Goal: Task Accomplishment & Management: Manage account settings

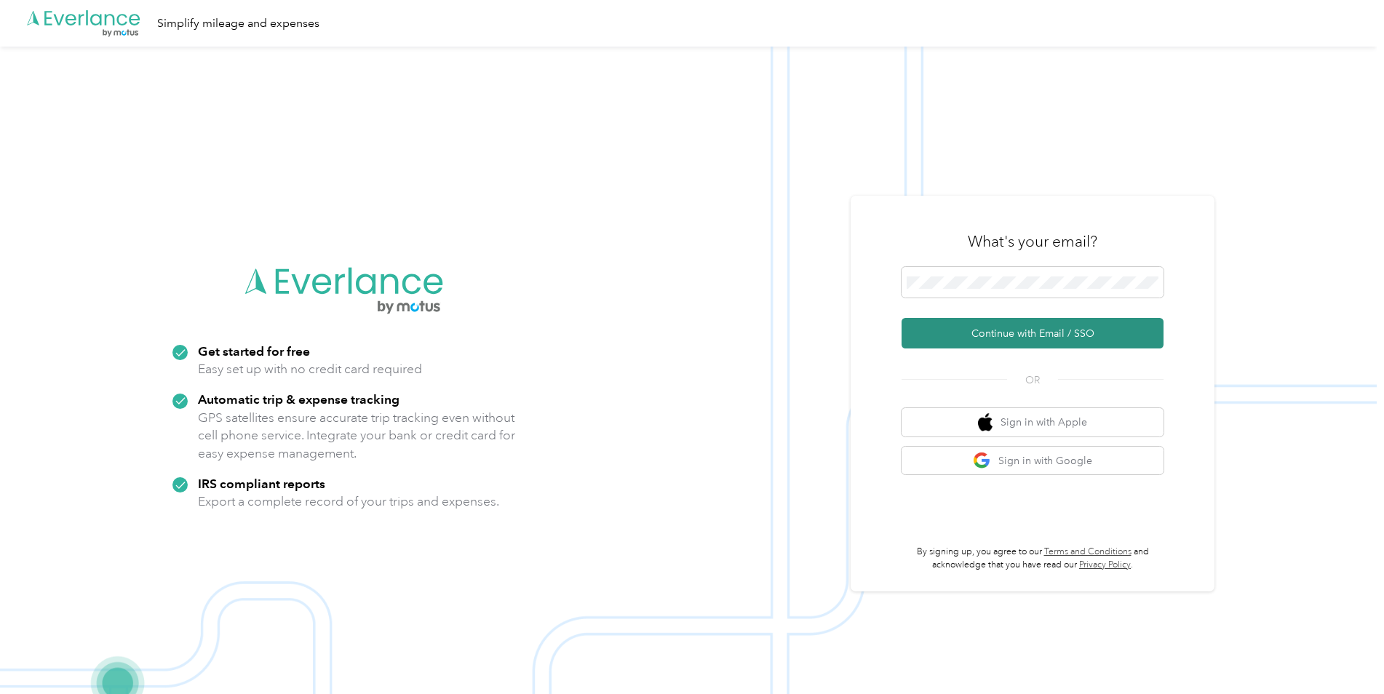
click at [987, 338] on button "Continue with Email / SSO" at bounding box center [1032, 333] width 262 height 31
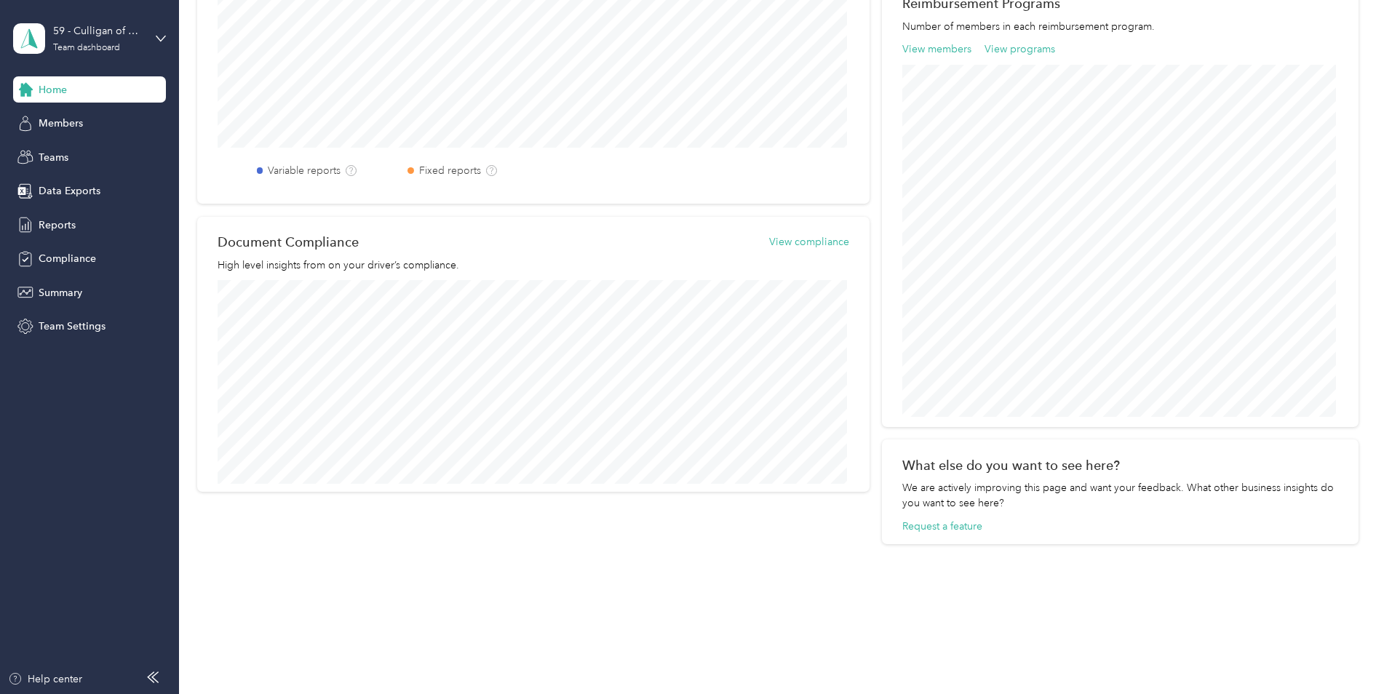
scroll to position [476, 0]
click at [820, 244] on div "Document Compliance View compliance High level insights from on your driver’s c…" at bounding box center [533, 372] width 672 height 275
click at [813, 262] on button "View compliance" at bounding box center [809, 259] width 80 height 15
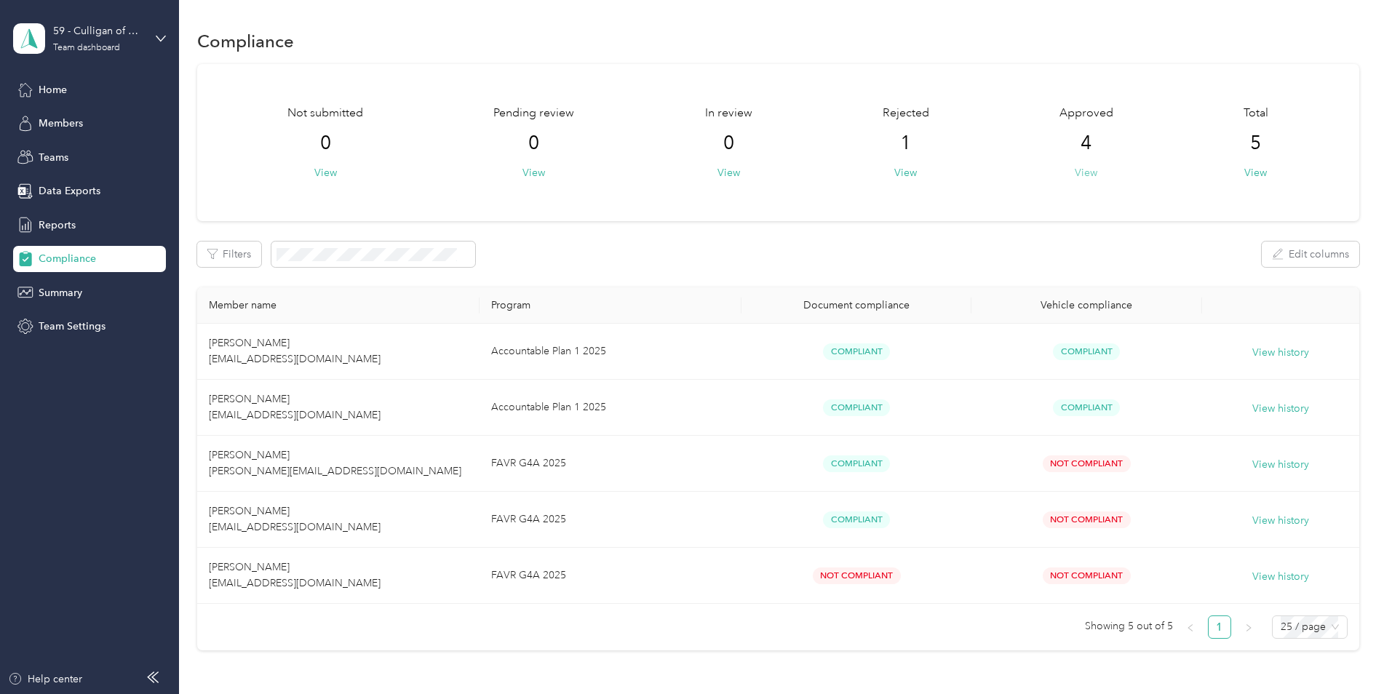
click at [1086, 177] on button "View" at bounding box center [1086, 172] width 23 height 15
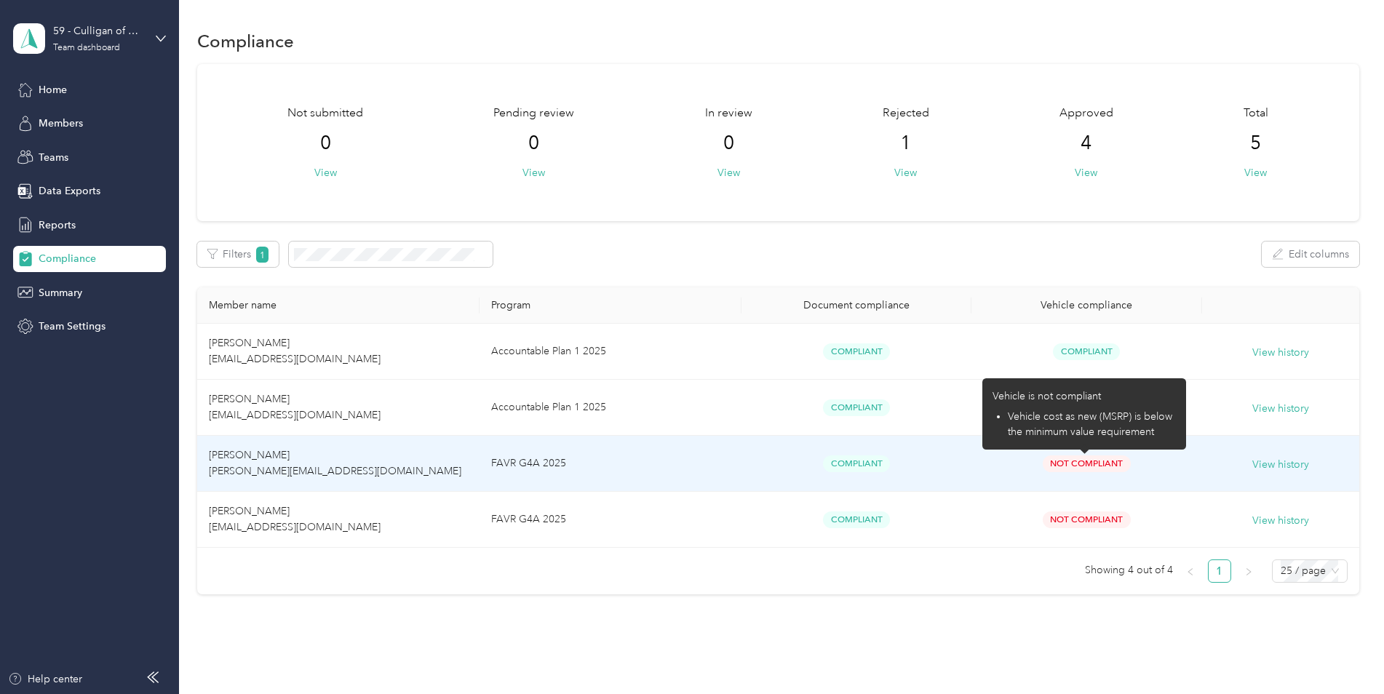
click at [1087, 466] on span "Not Compliant" at bounding box center [1087, 463] width 88 height 17
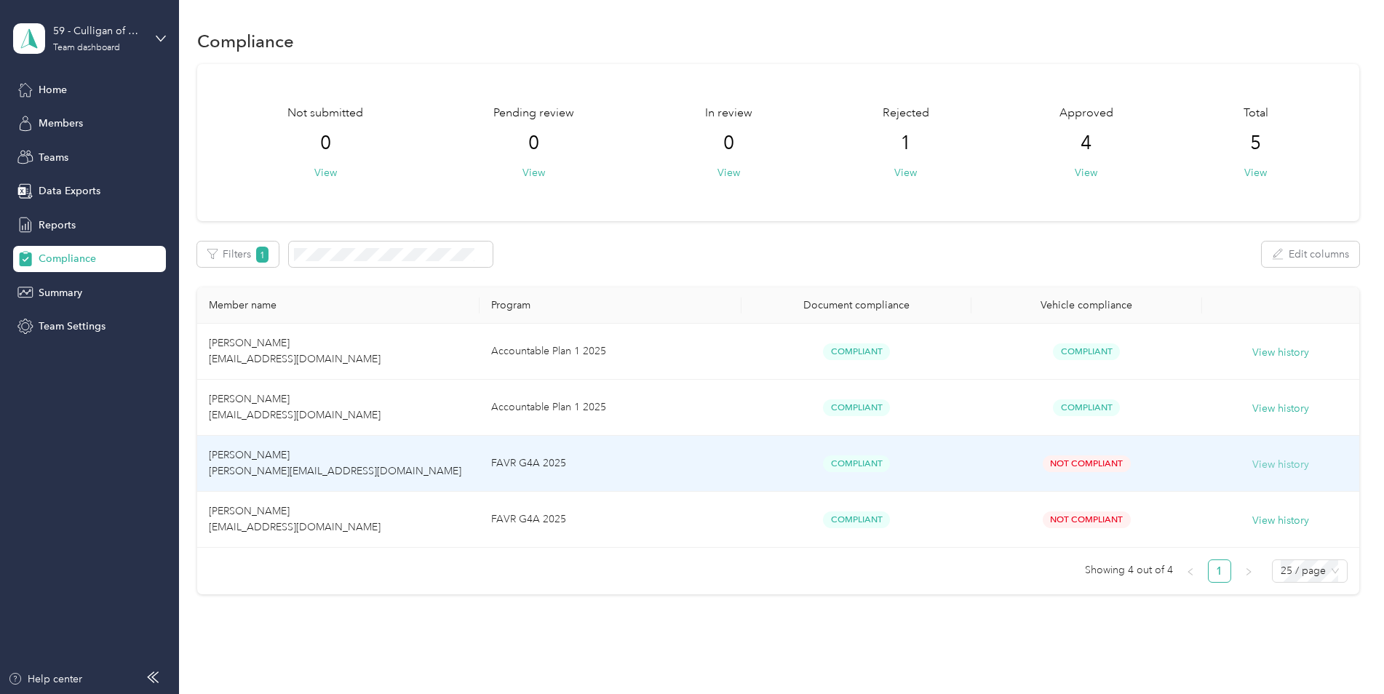
click at [1289, 464] on button "View history" at bounding box center [1280, 465] width 57 height 16
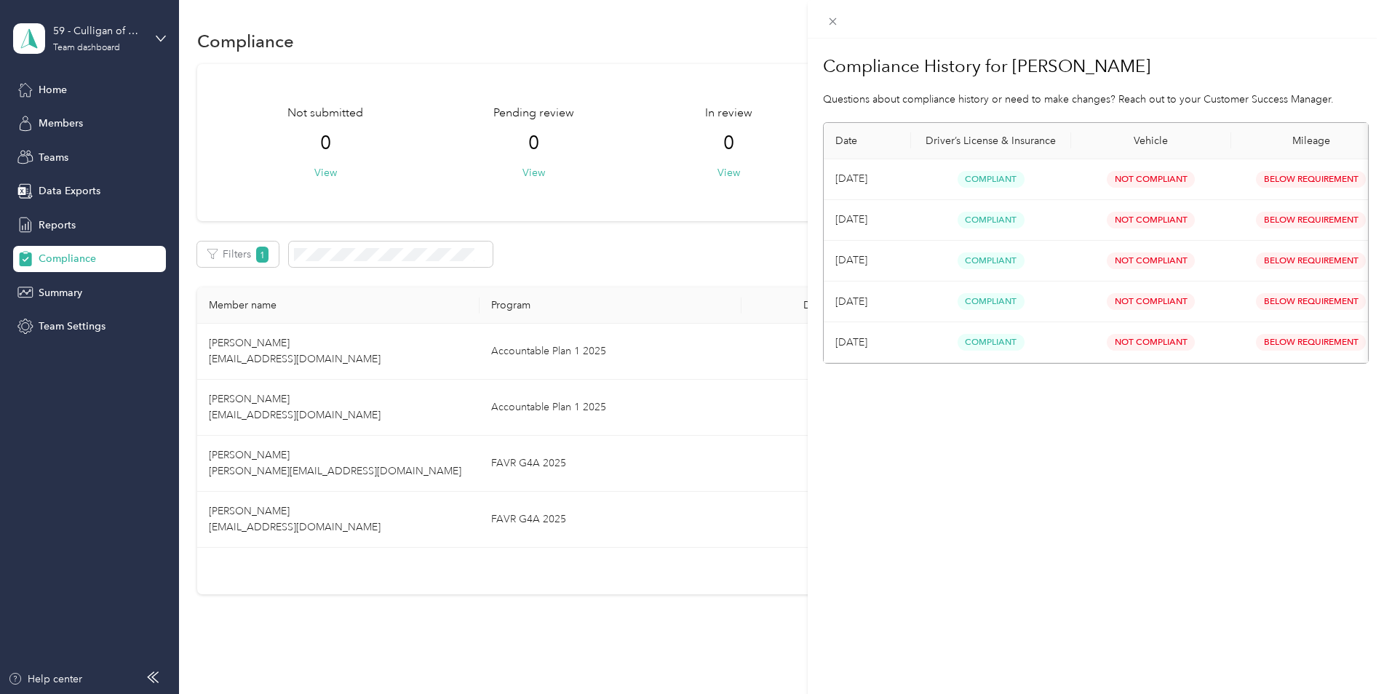
click at [1151, 180] on span "Not Compliant" at bounding box center [1151, 179] width 88 height 17
click at [1224, 538] on div "Compliance History for [PERSON_NAME] Questions about compliance history or need…" at bounding box center [1096, 386] width 577 height 694
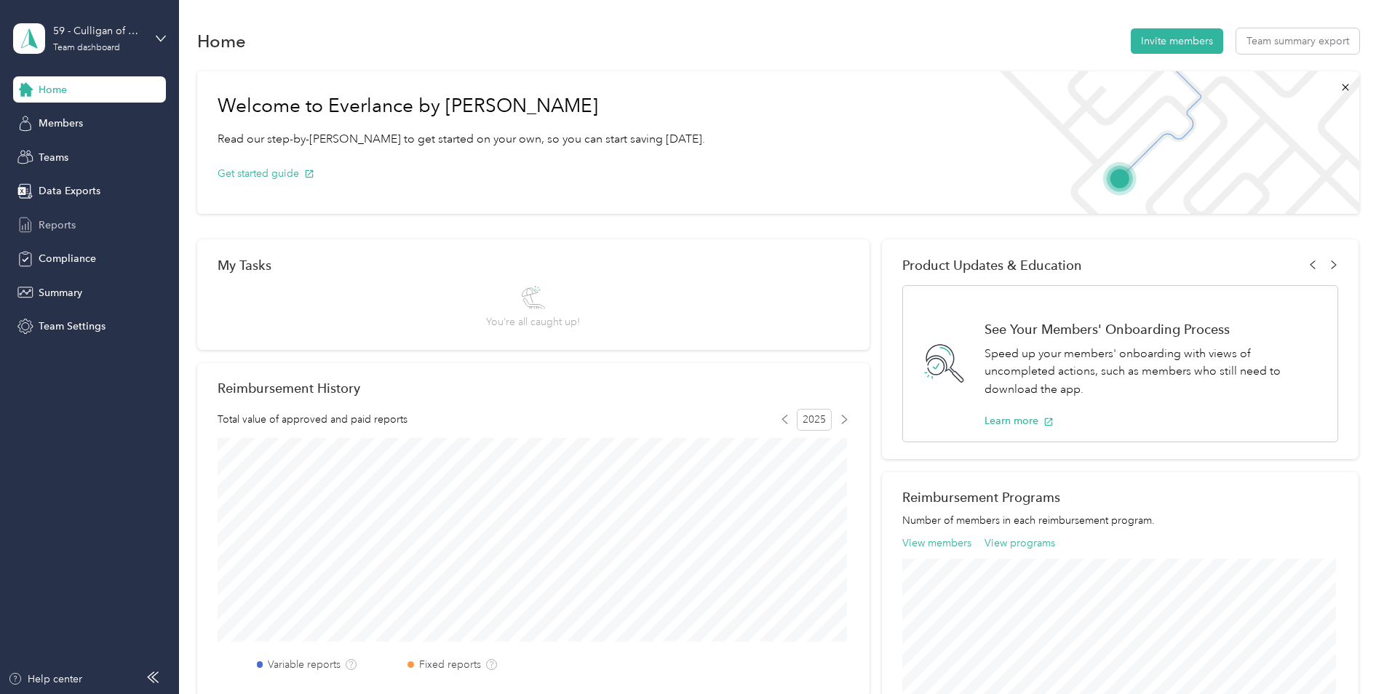
click at [89, 231] on div "Reports" at bounding box center [89, 225] width 153 height 26
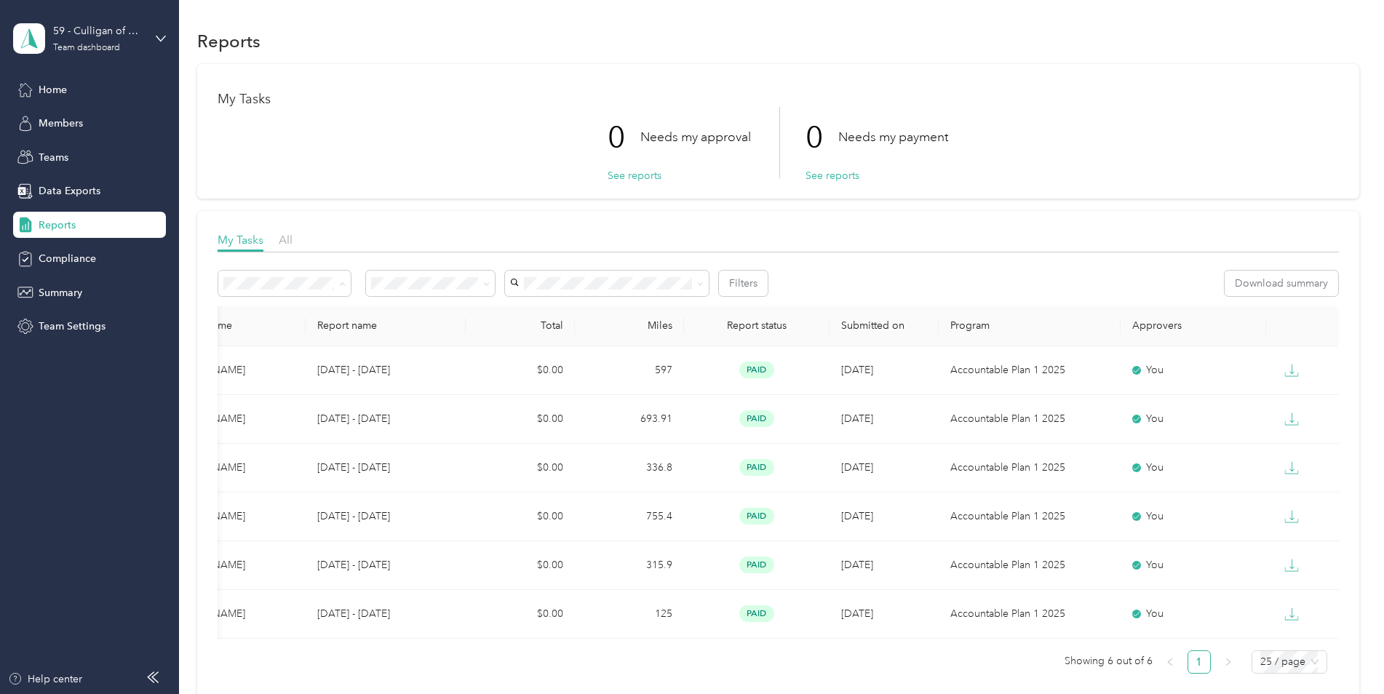
click at [289, 165] on div "0 Needs my approval See reports 0 Needs my payment See reports" at bounding box center [778, 142] width 1121 height 71
click at [105, 258] on div "Compliance" at bounding box center [89, 259] width 153 height 26
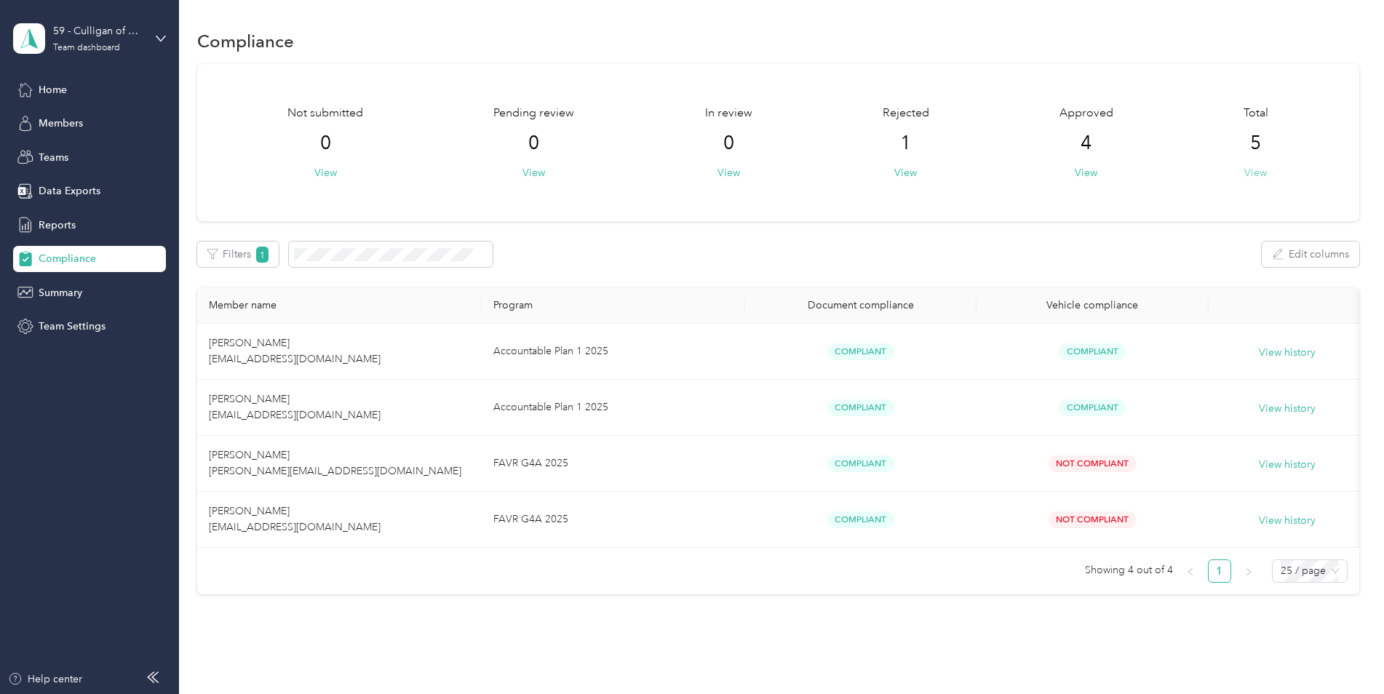
click at [1254, 173] on button "View" at bounding box center [1255, 172] width 23 height 15
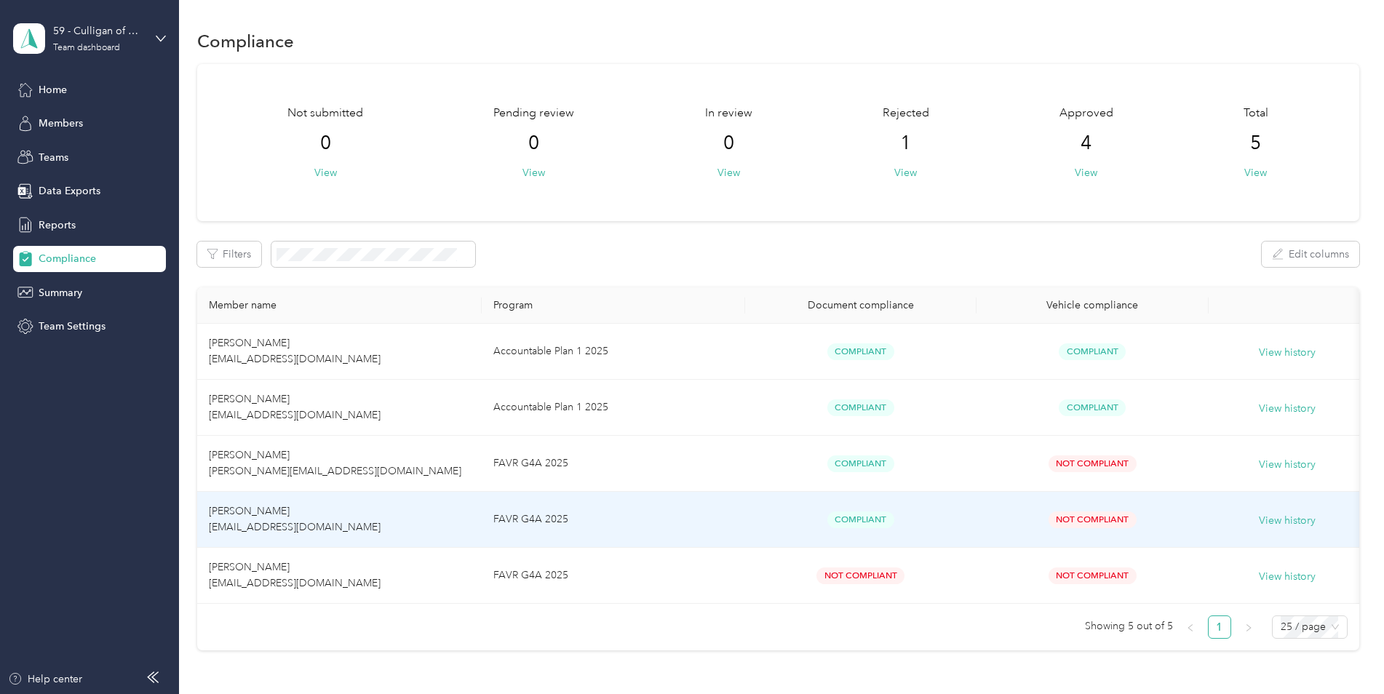
click at [306, 530] on span "[PERSON_NAME] [EMAIL_ADDRESS][DOMAIN_NAME]" at bounding box center [295, 519] width 172 height 28
click at [1313, 523] on button "View history" at bounding box center [1287, 521] width 57 height 16
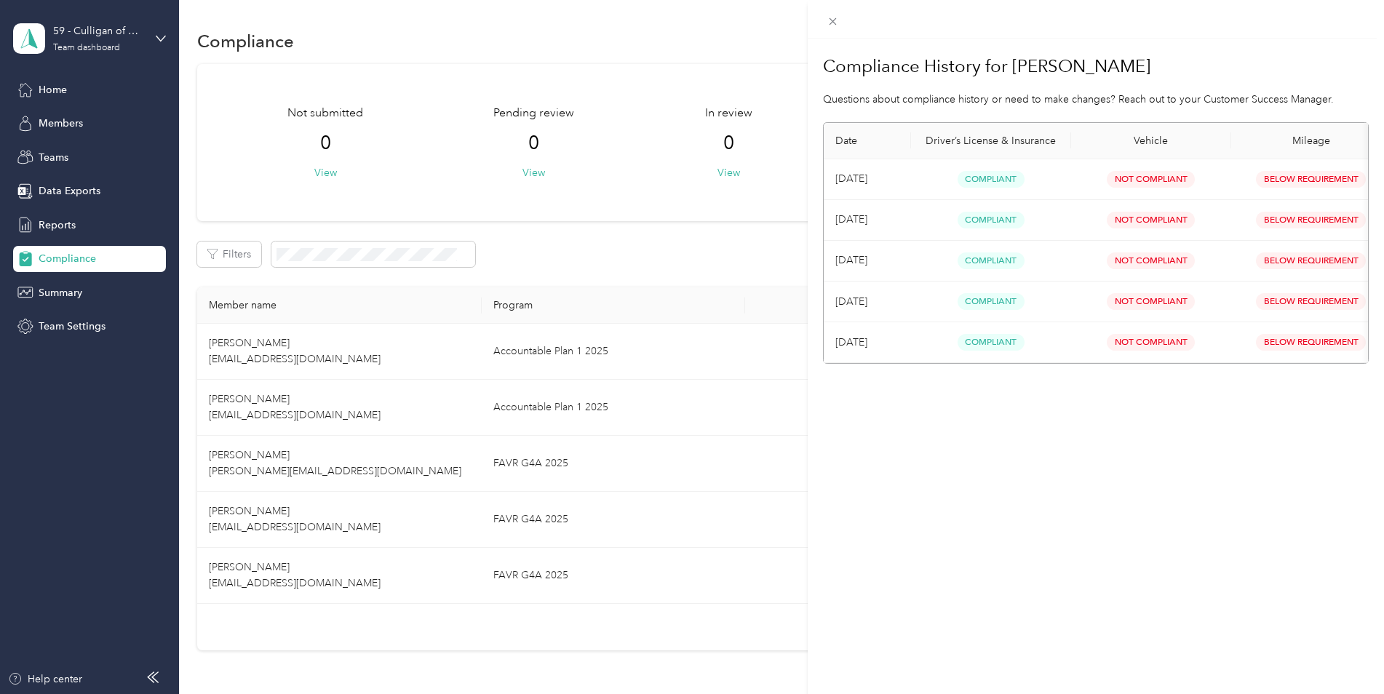
click at [1073, 533] on div "Compliance History for [PERSON_NAME] Questions about compliance history or need…" at bounding box center [1096, 386] width 577 height 694
click at [55, 231] on div "Compliance History for [PERSON_NAME] Questions about compliance history or need…" at bounding box center [692, 347] width 1384 height 694
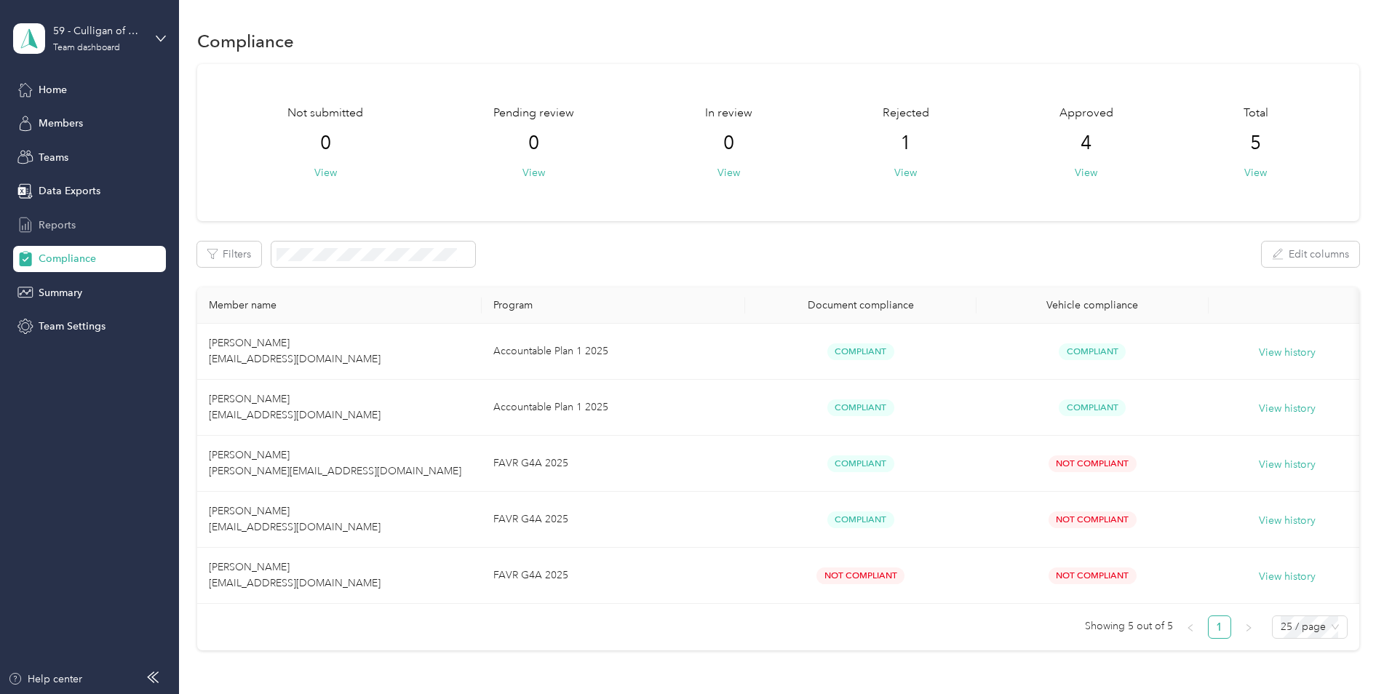
click at [51, 223] on span "Reports" at bounding box center [57, 225] width 37 height 15
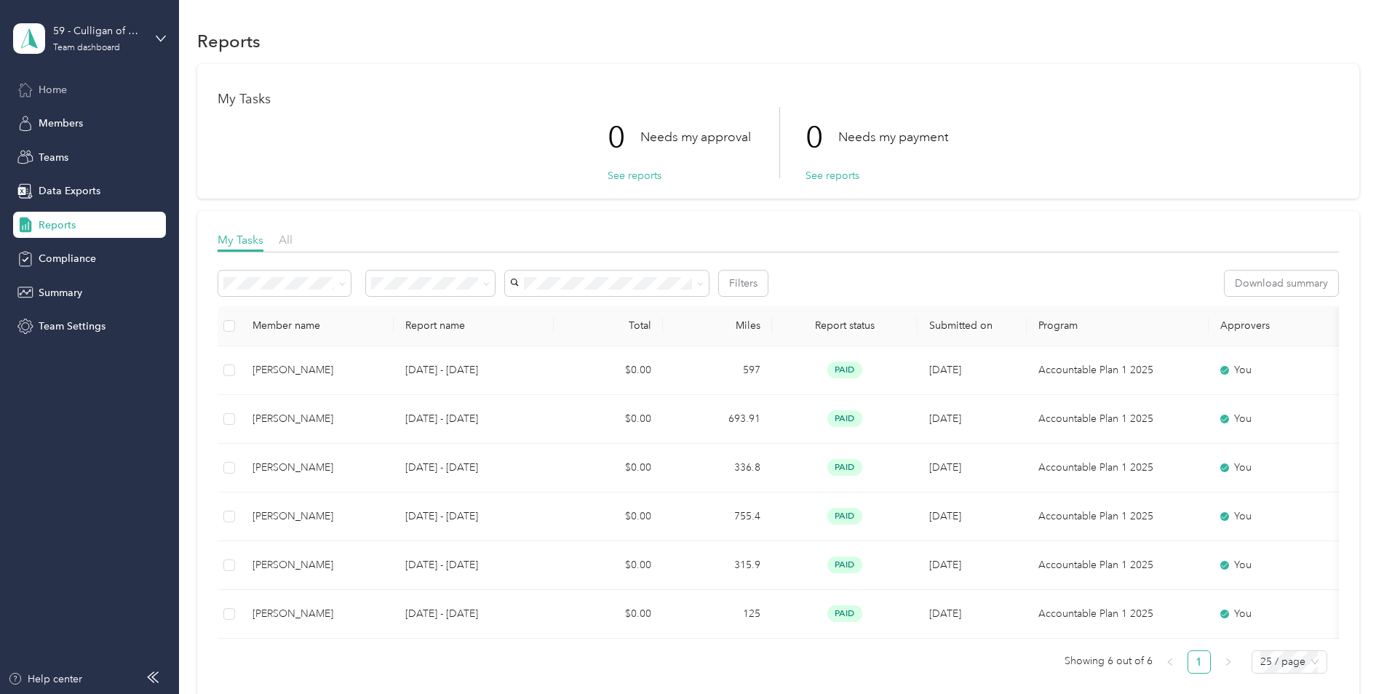
click at [63, 91] on span "Home" at bounding box center [53, 89] width 28 height 15
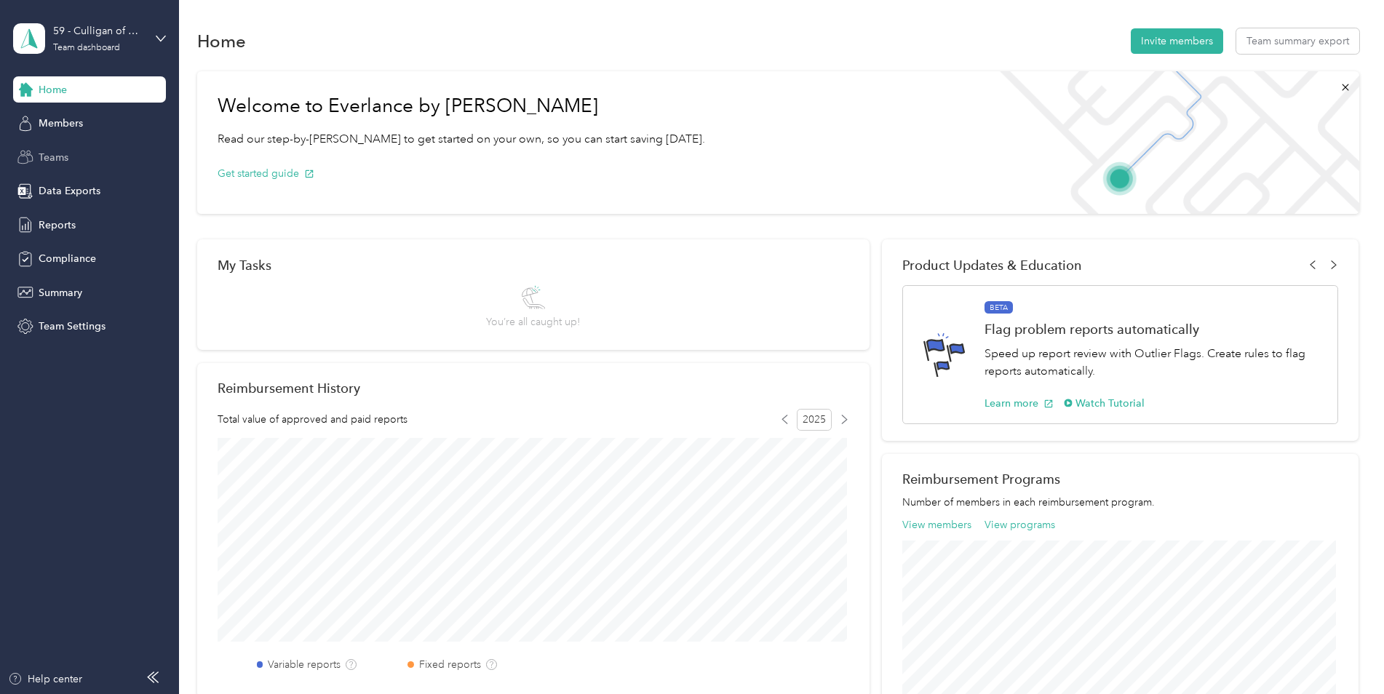
click at [77, 151] on div "Teams" at bounding box center [89, 157] width 153 height 26
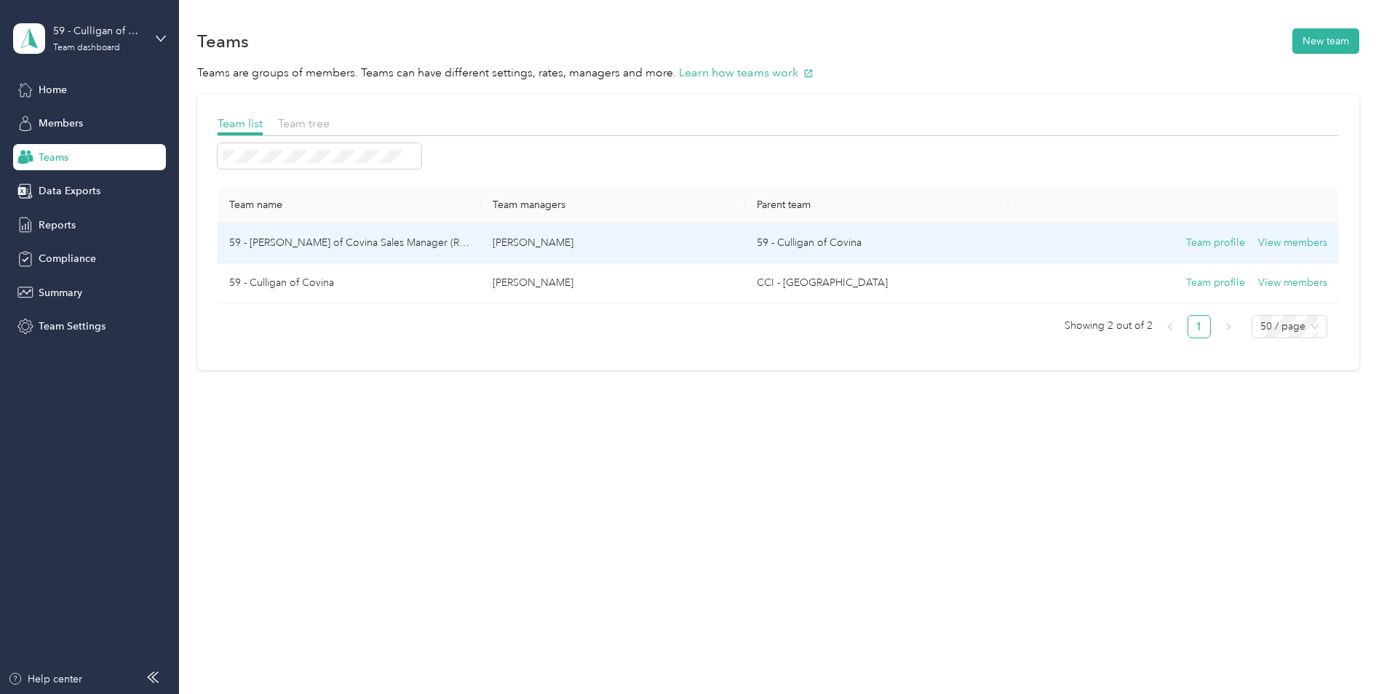
click at [318, 245] on td "59 - [PERSON_NAME] of Covina Sales Manager (Resi)" at bounding box center [350, 243] width 264 height 40
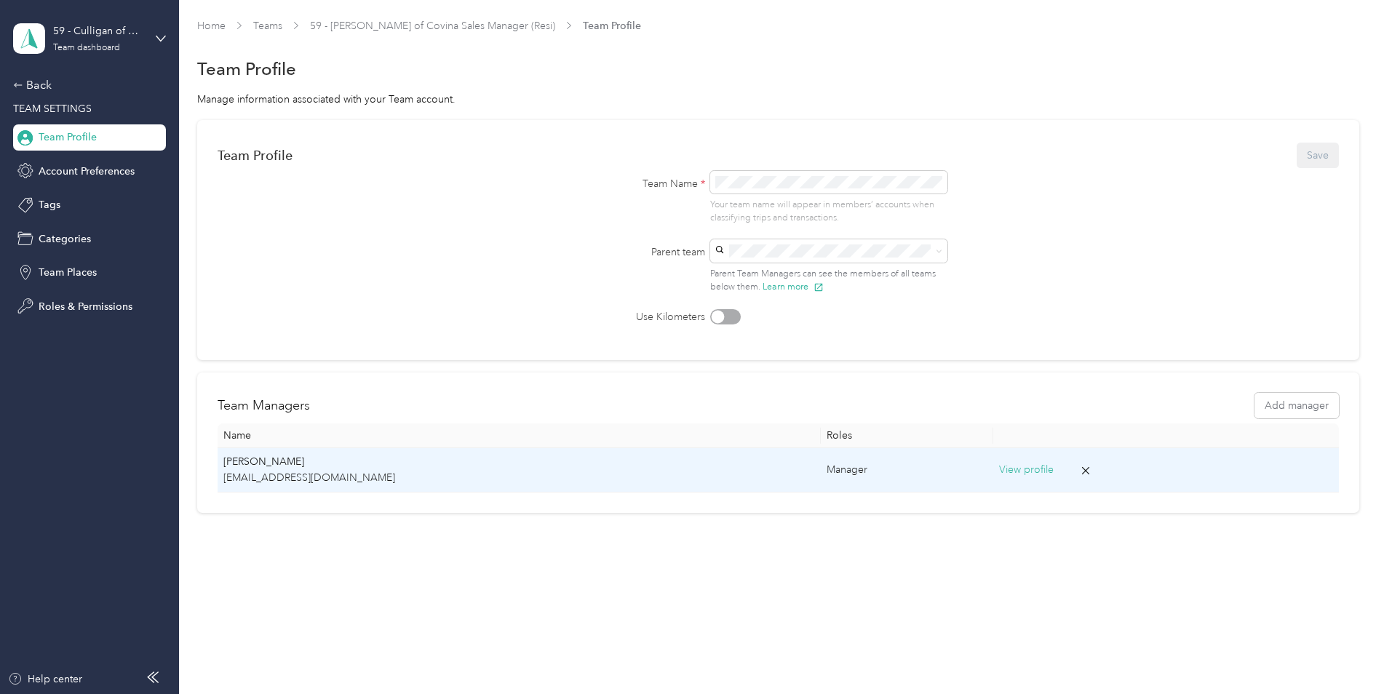
click at [999, 470] on button "View profile" at bounding box center [1026, 470] width 55 height 16
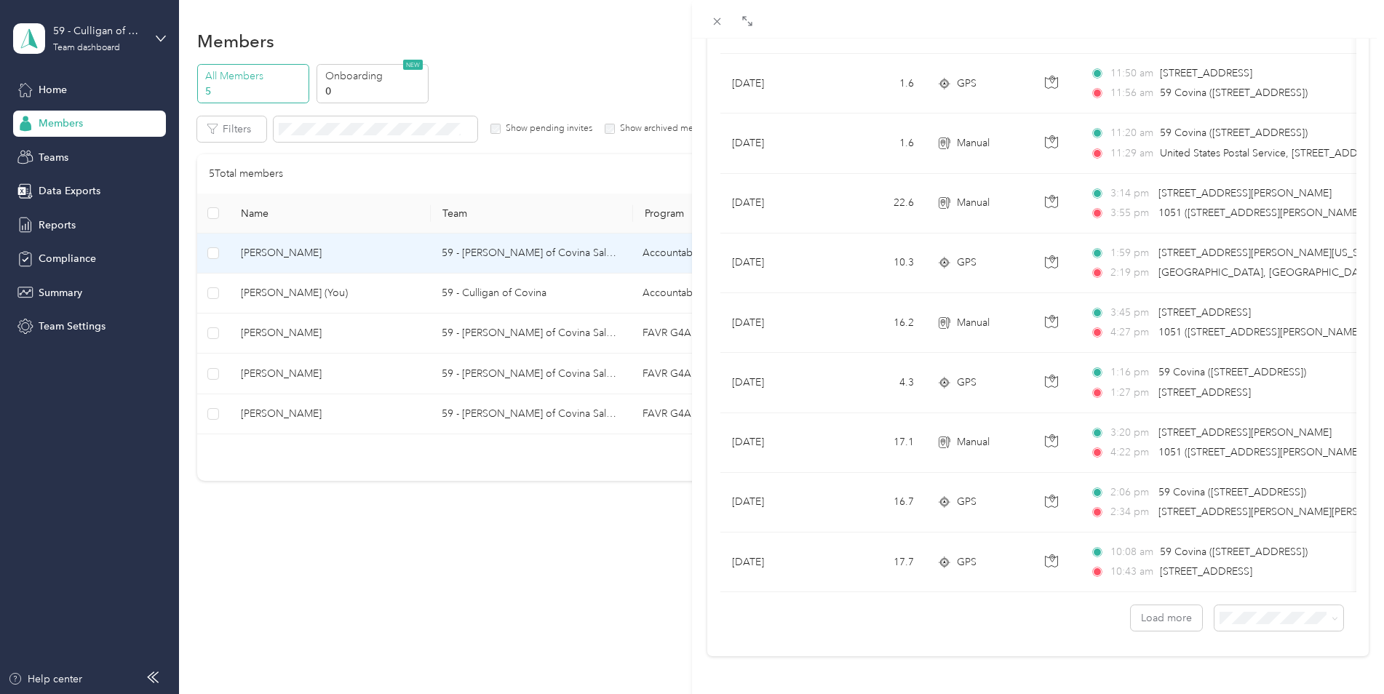
scroll to position [1165, 0]
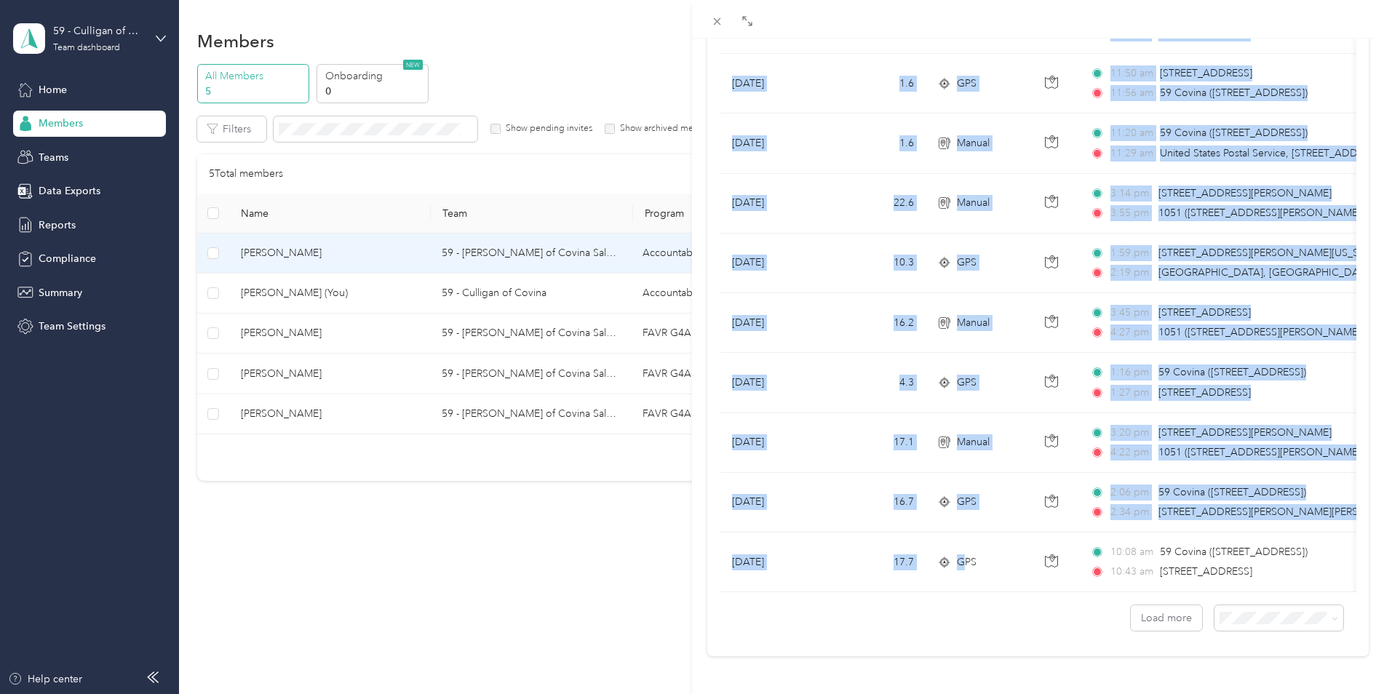
drag, startPoint x: 964, startPoint y: 568, endPoint x: 1070, endPoint y: 574, distance: 105.7
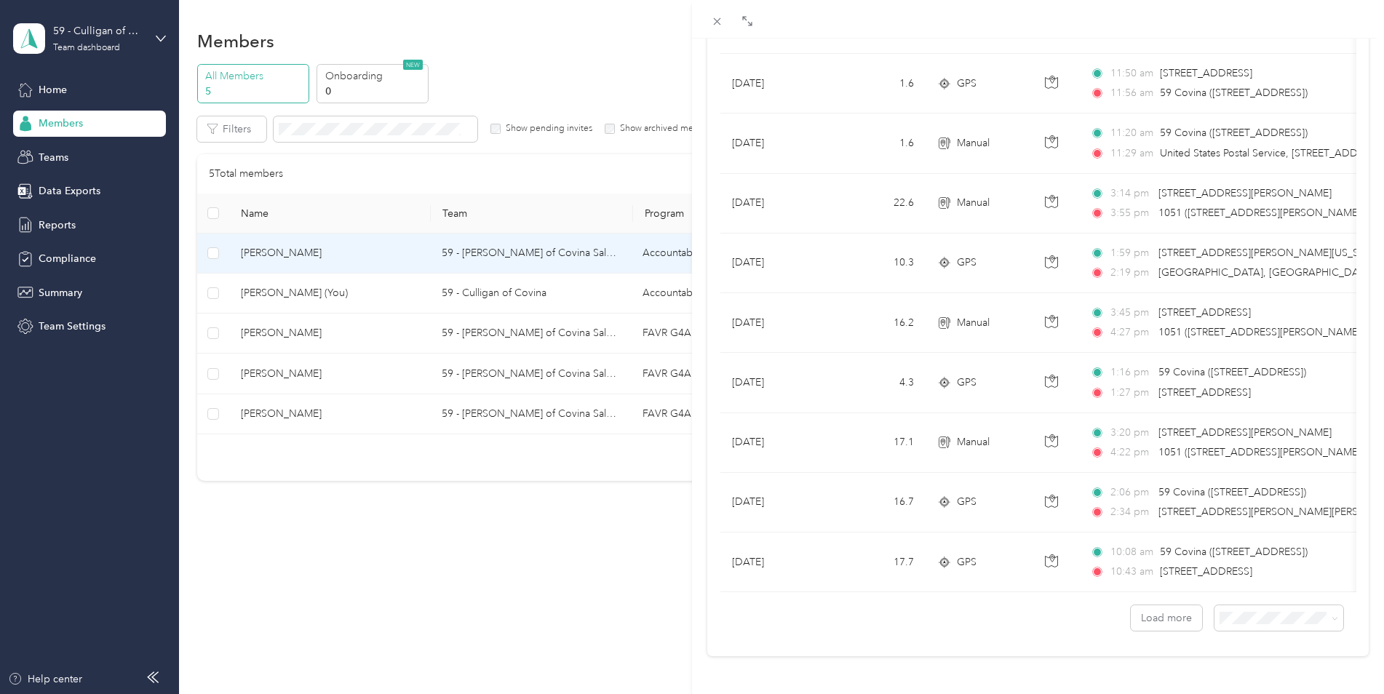
click at [1027, 607] on div "Load more" at bounding box center [1038, 611] width 636 height 39
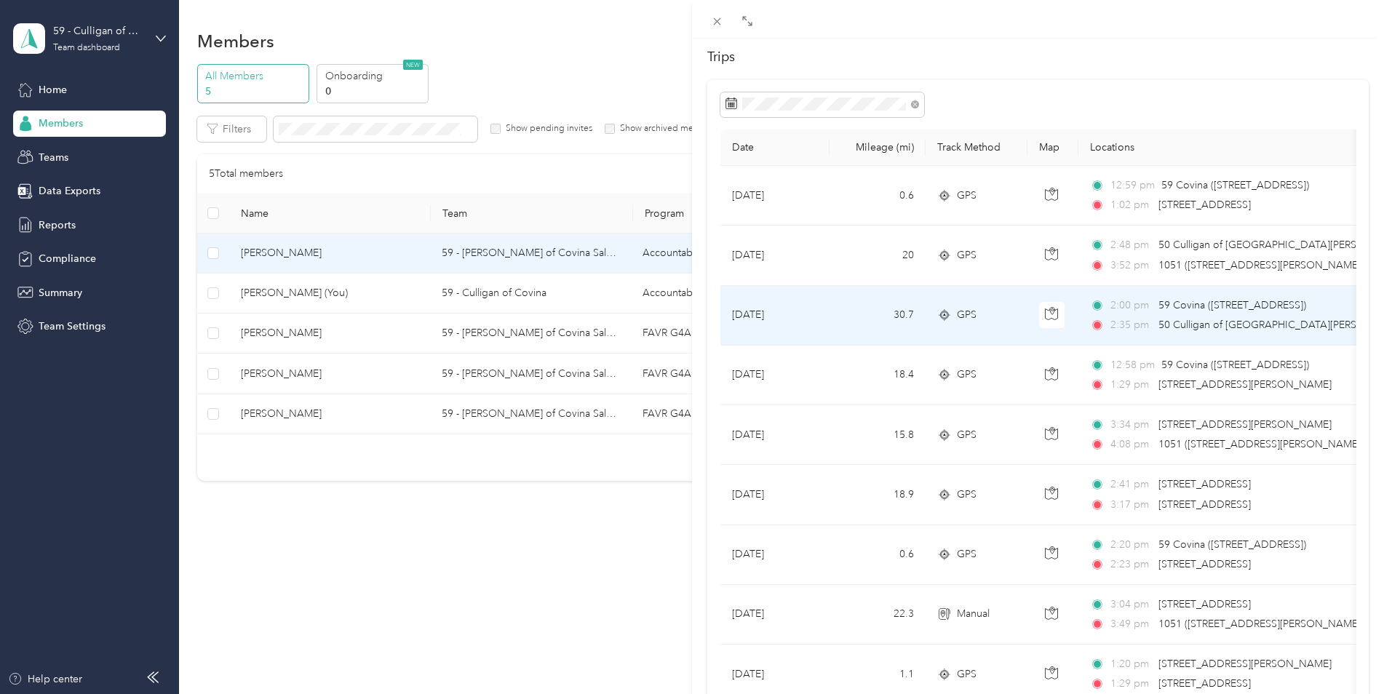
scroll to position [1, 0]
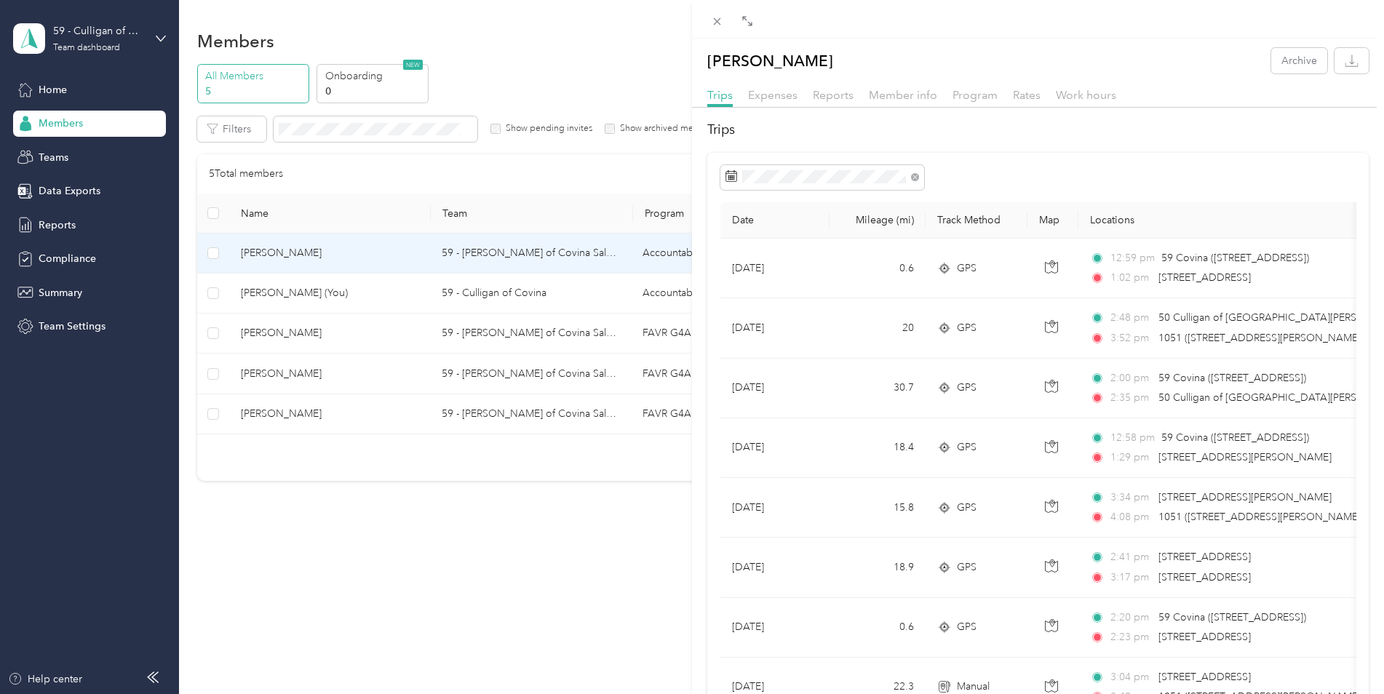
click at [311, 295] on div "[PERSON_NAME] Archive Trips Expenses Reports Member info Program Rates Work hou…" at bounding box center [692, 347] width 1384 height 694
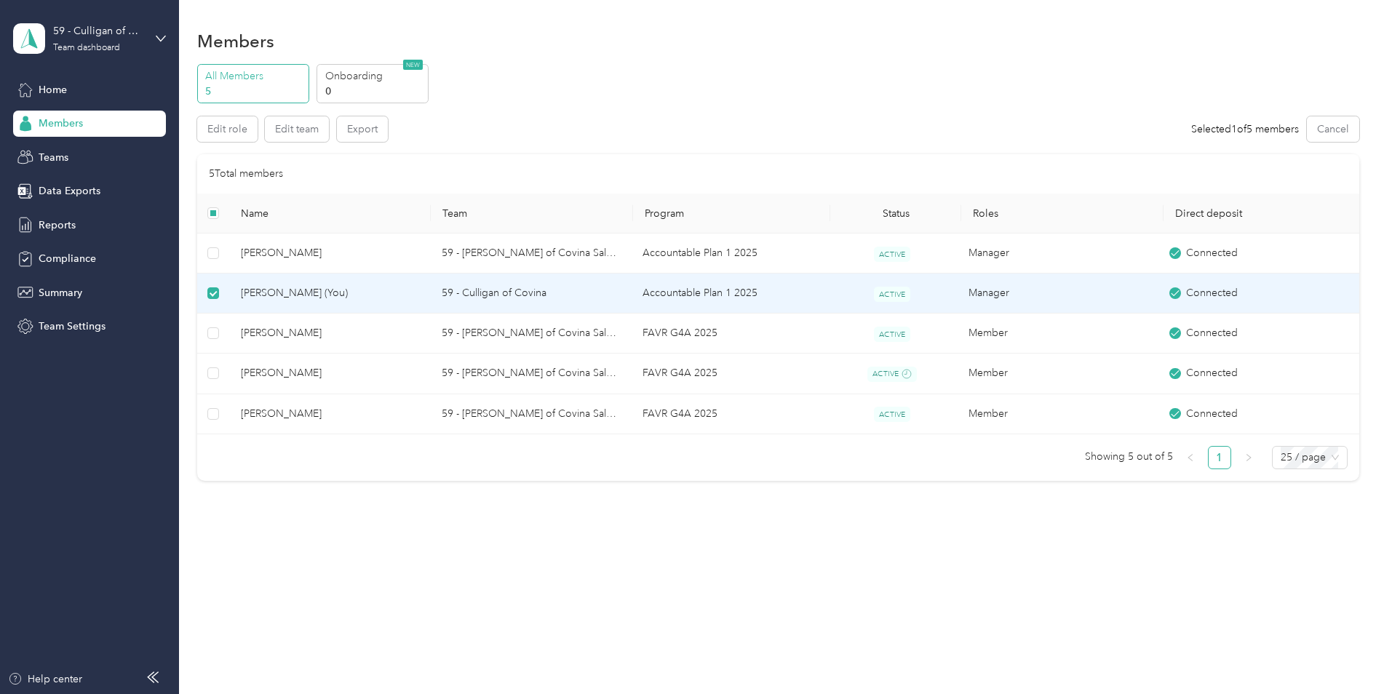
click at [505, 294] on td "59 - Culligan of Covina" at bounding box center [530, 294] width 201 height 40
click at [311, 298] on span "[PERSON_NAME] (You)" at bounding box center [330, 293] width 178 height 16
click at [317, 297] on span "[PERSON_NAME] (You)" at bounding box center [330, 293] width 178 height 16
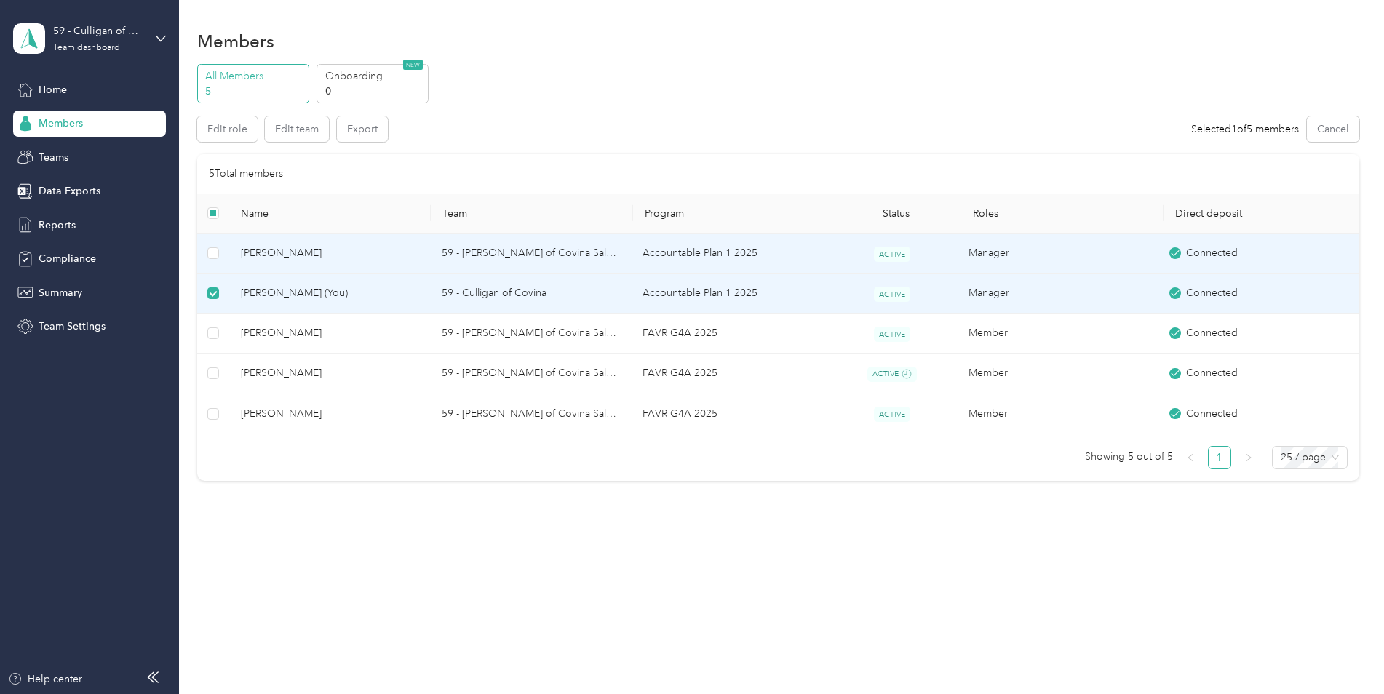
click at [297, 250] on span "[PERSON_NAME]" at bounding box center [330, 253] width 178 height 16
click at [239, 246] on td "[PERSON_NAME]" at bounding box center [329, 254] width 201 height 40
click at [1230, 462] on link "1" at bounding box center [1220, 458] width 22 height 22
click at [225, 255] on td at bounding box center [213, 254] width 32 height 40
click at [218, 285] on td at bounding box center [213, 294] width 32 height 40
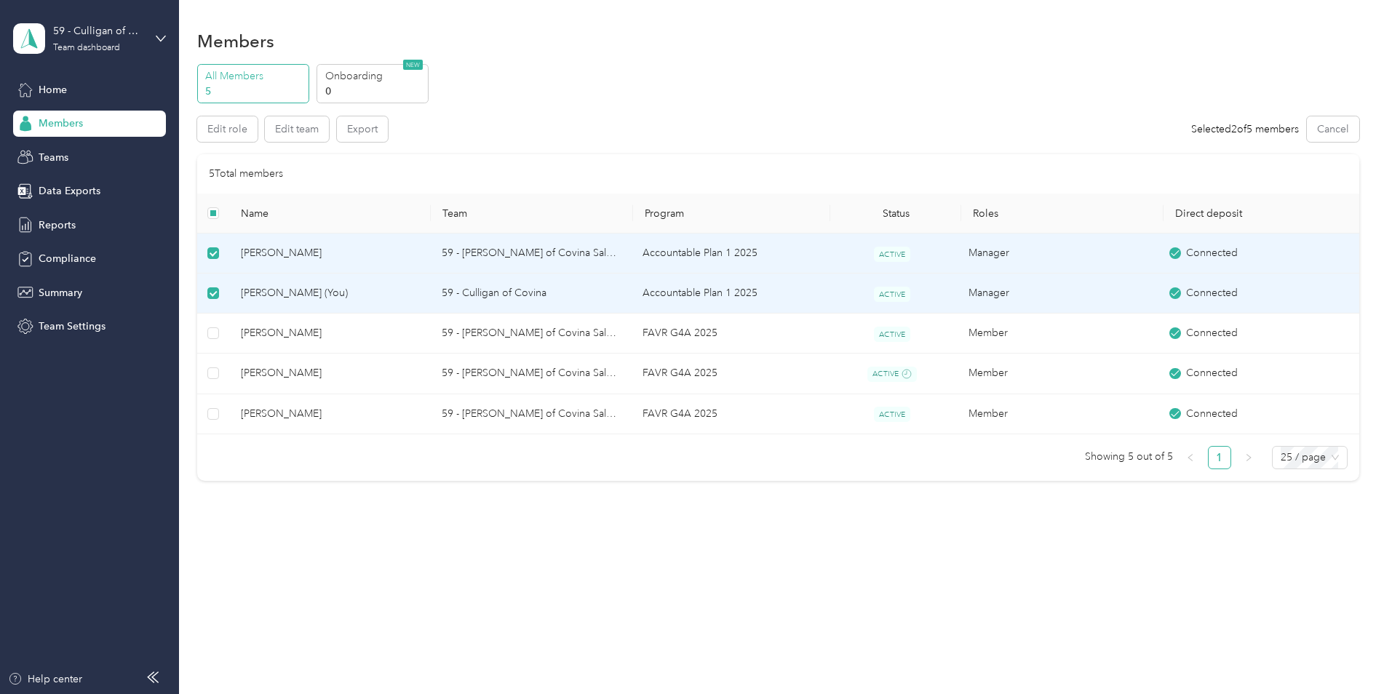
click at [220, 253] on td at bounding box center [213, 254] width 32 height 40
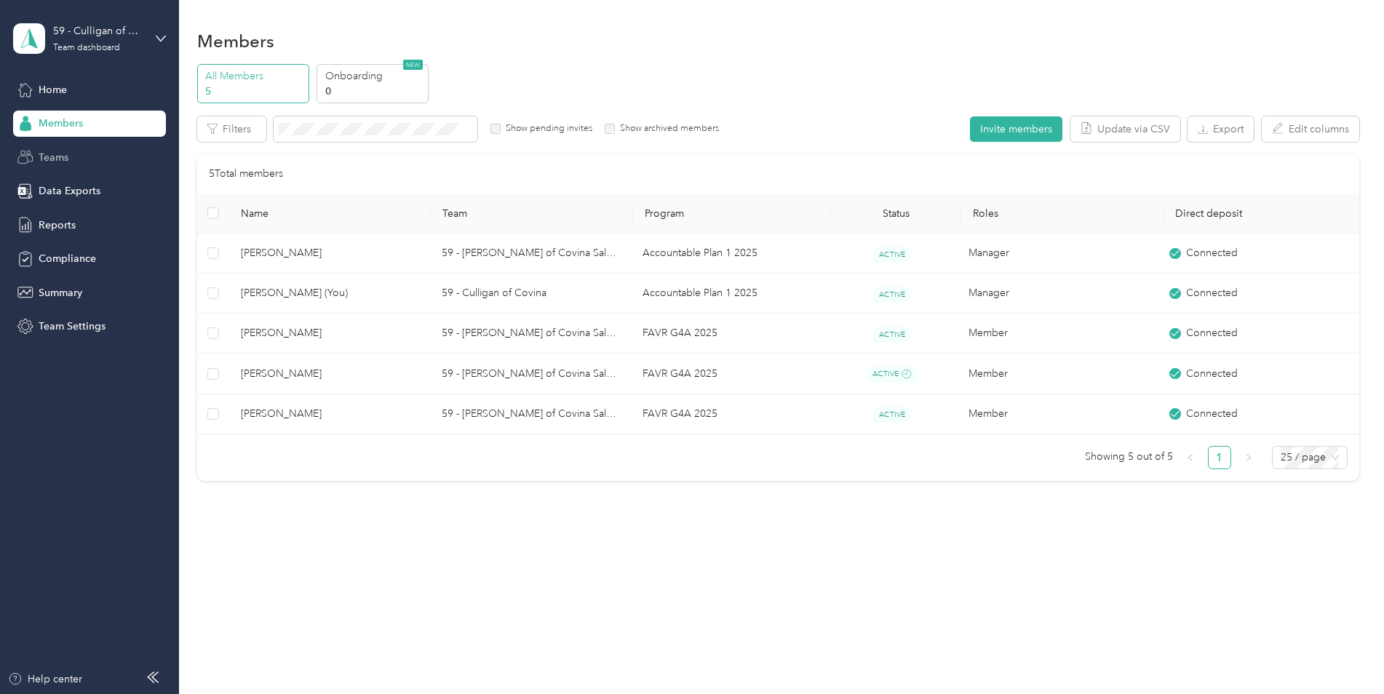
click at [45, 161] on span "Teams" at bounding box center [54, 157] width 30 height 15
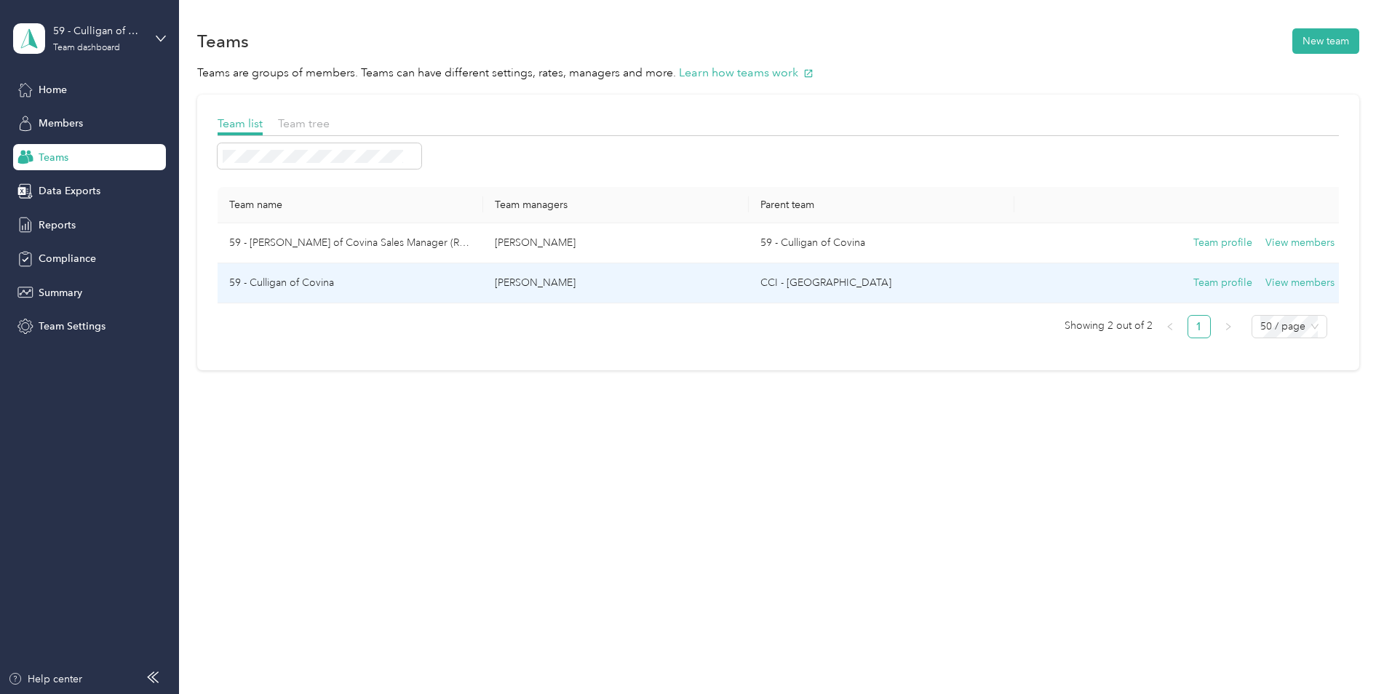
click at [288, 282] on td "59 - Culligan of Covina" at bounding box center [351, 283] width 266 height 40
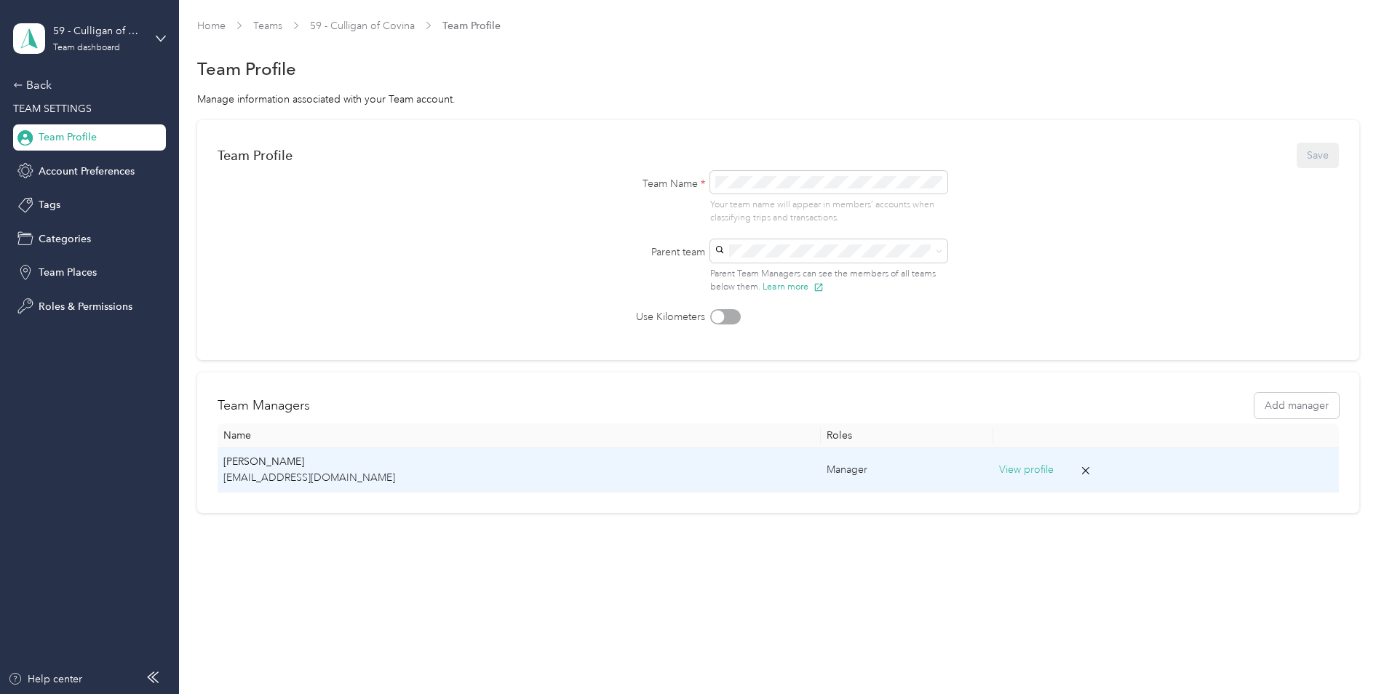
click at [999, 472] on button "View profile" at bounding box center [1026, 470] width 55 height 16
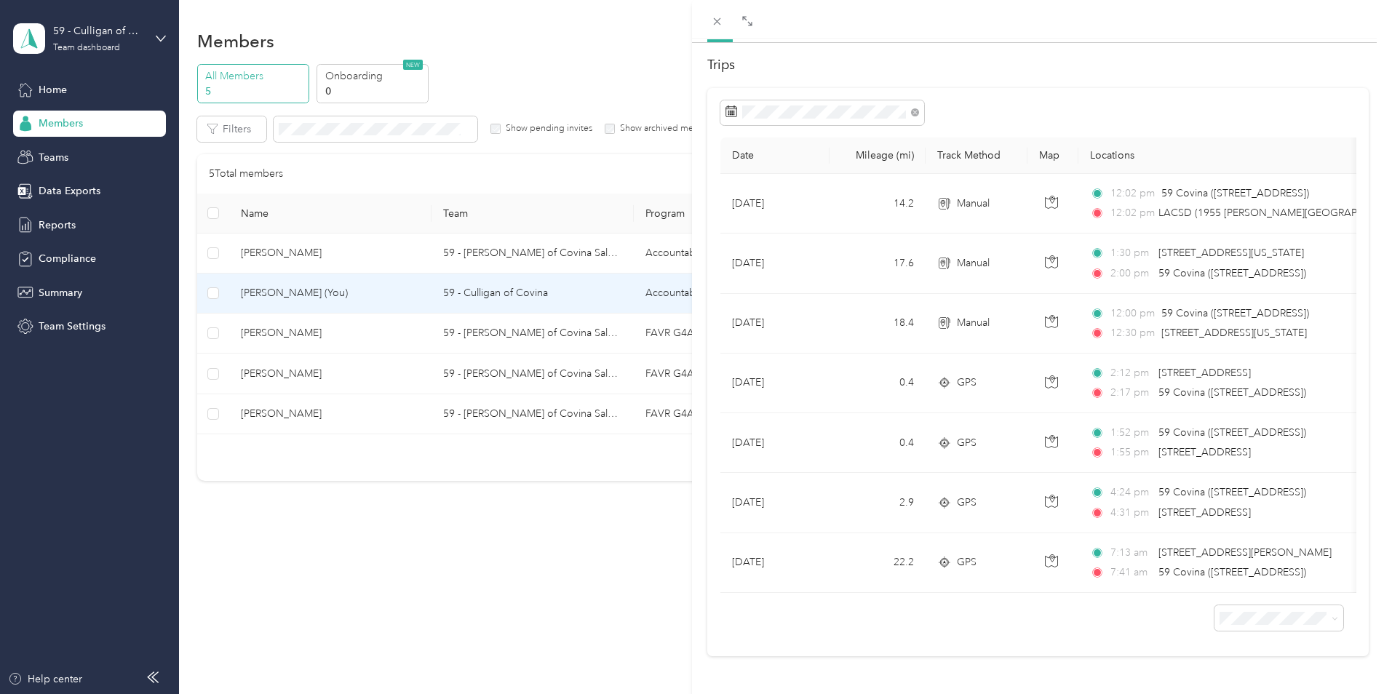
click at [913, 108] on icon at bounding box center [915, 112] width 8 height 8
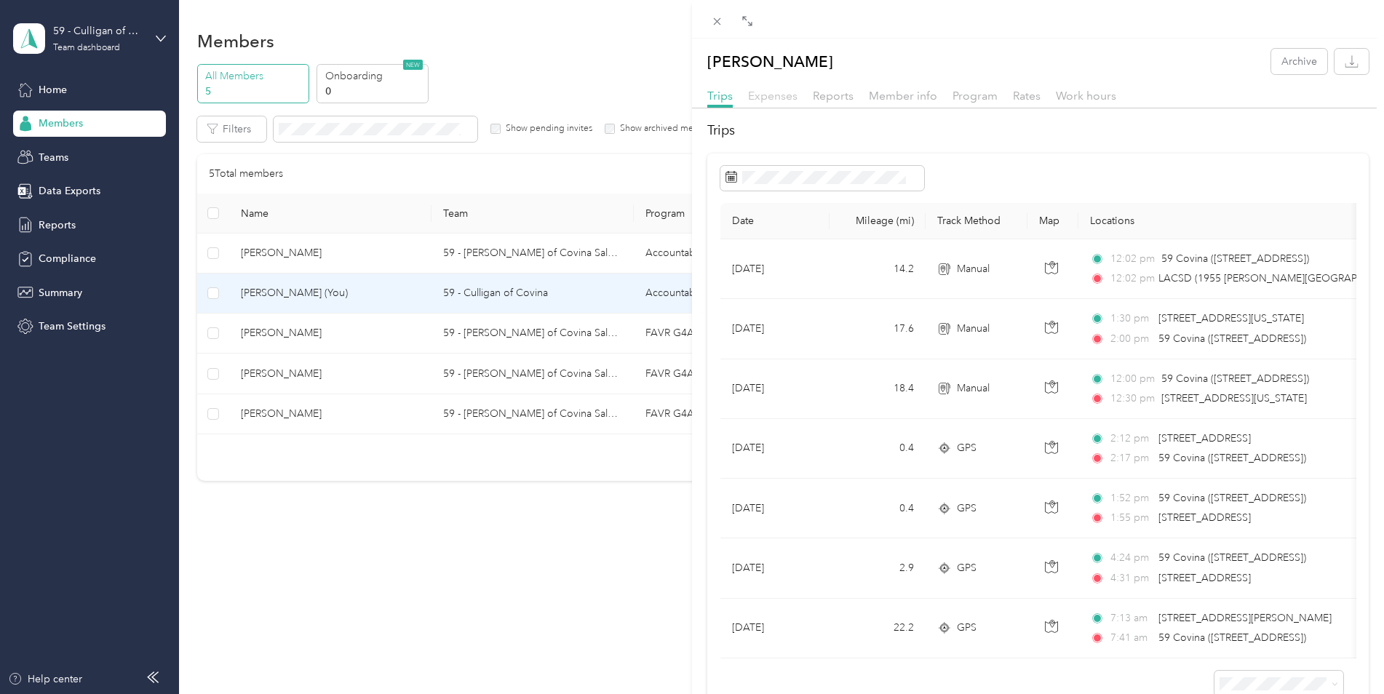
click at [765, 101] on span "Expenses" at bounding box center [772, 96] width 49 height 14
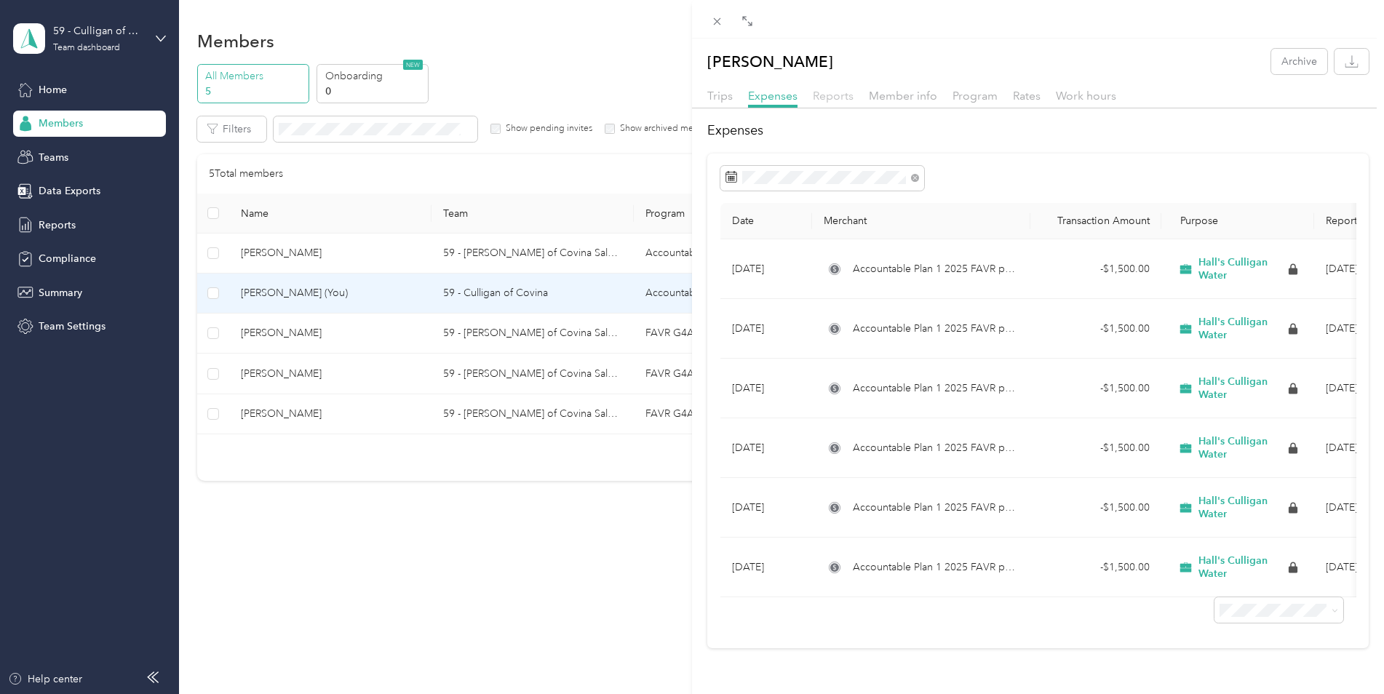
click at [831, 96] on span "Reports" at bounding box center [833, 96] width 41 height 14
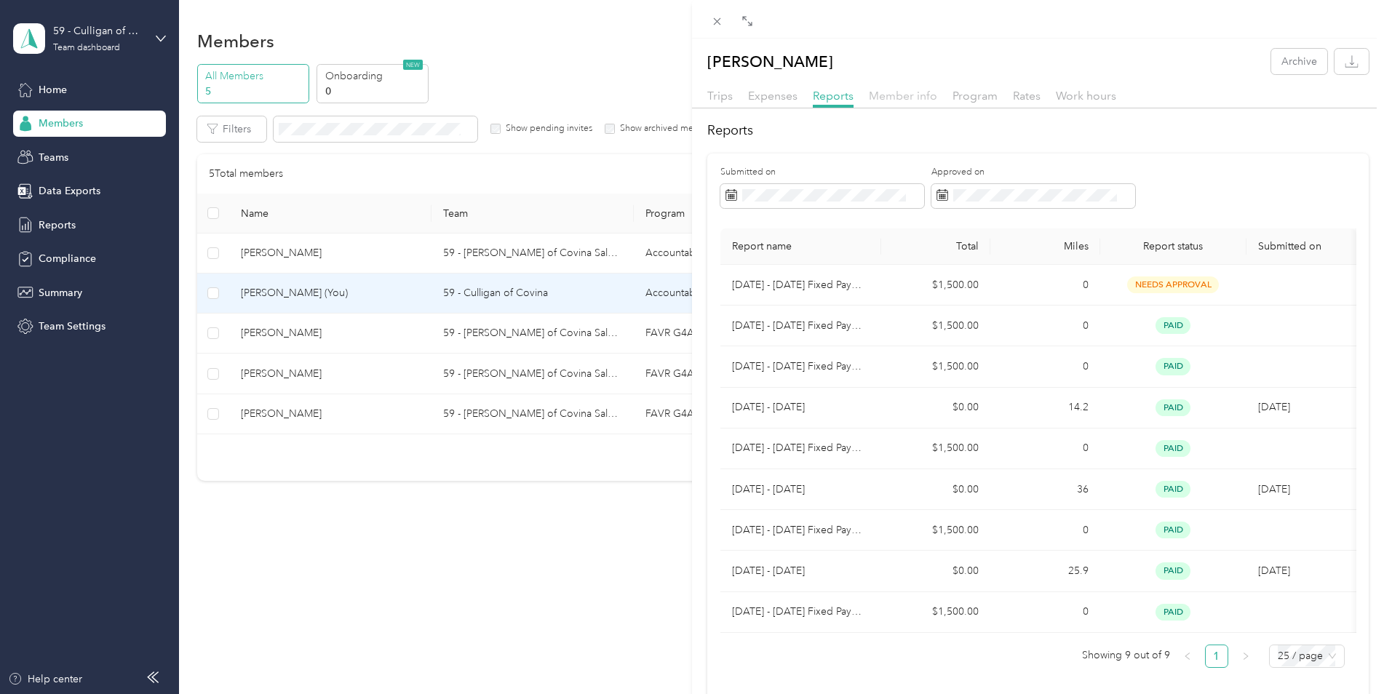
click at [883, 90] on span "Member info" at bounding box center [903, 96] width 68 height 14
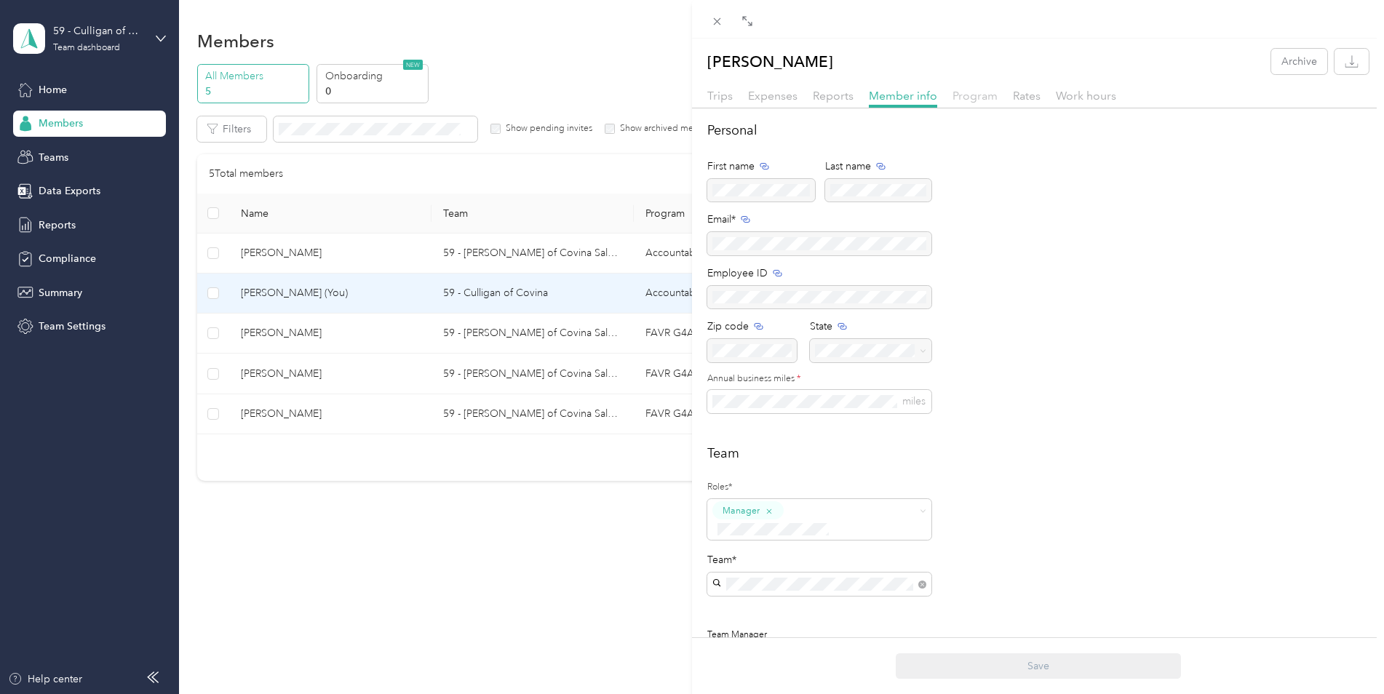
click at [976, 95] on span "Program" at bounding box center [974, 96] width 45 height 14
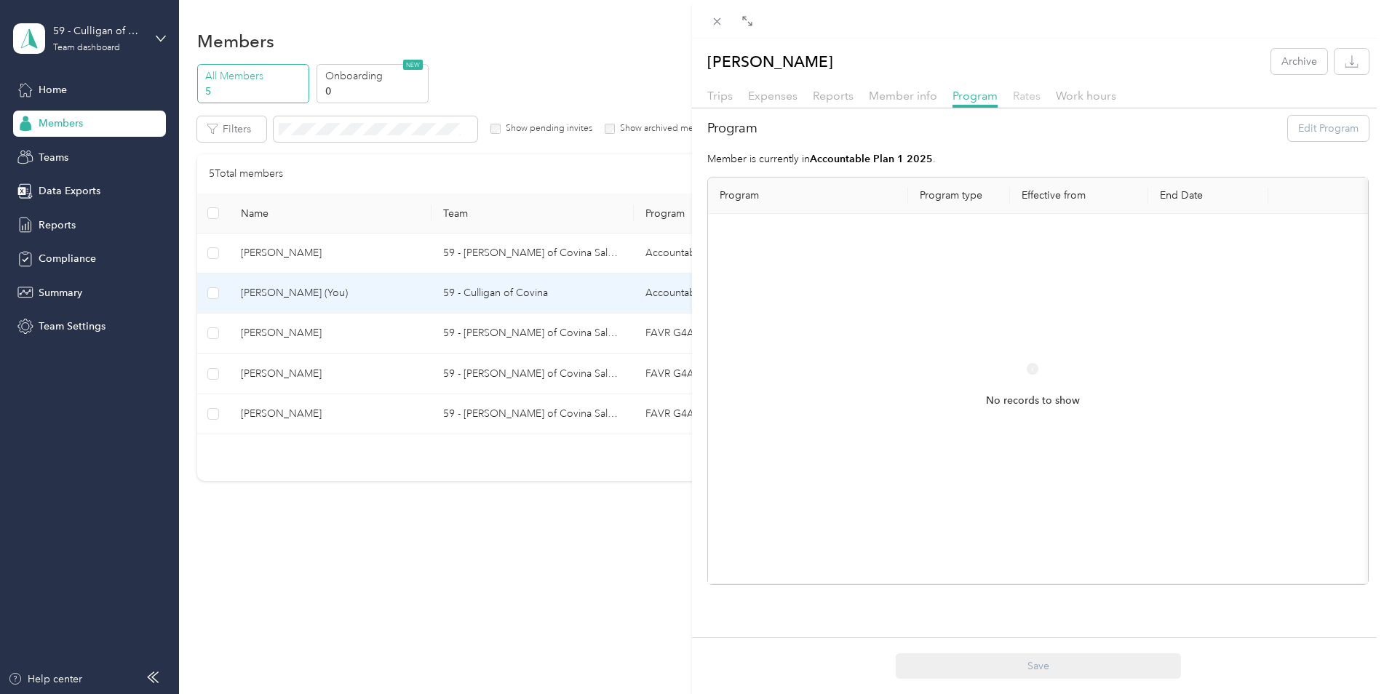
click at [1035, 101] on span "Rates" at bounding box center [1027, 96] width 28 height 14
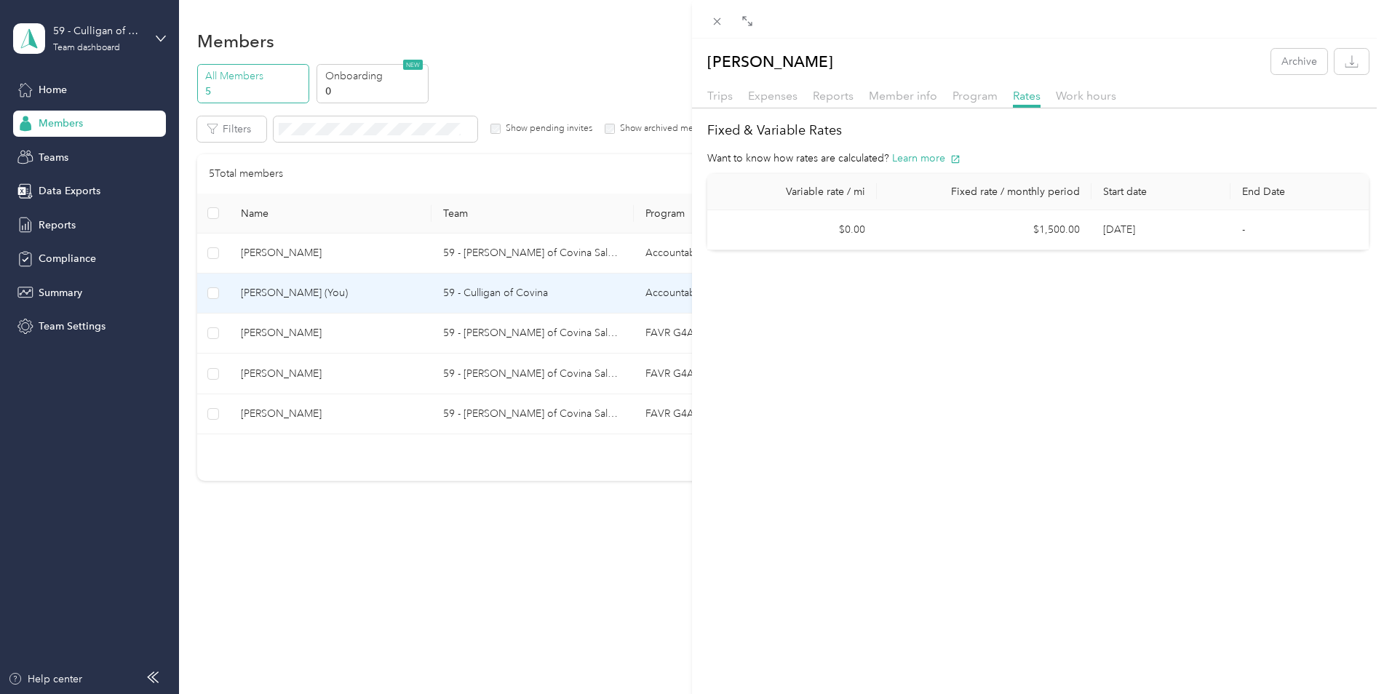
click at [768, 103] on div "Expenses" at bounding box center [772, 96] width 49 height 18
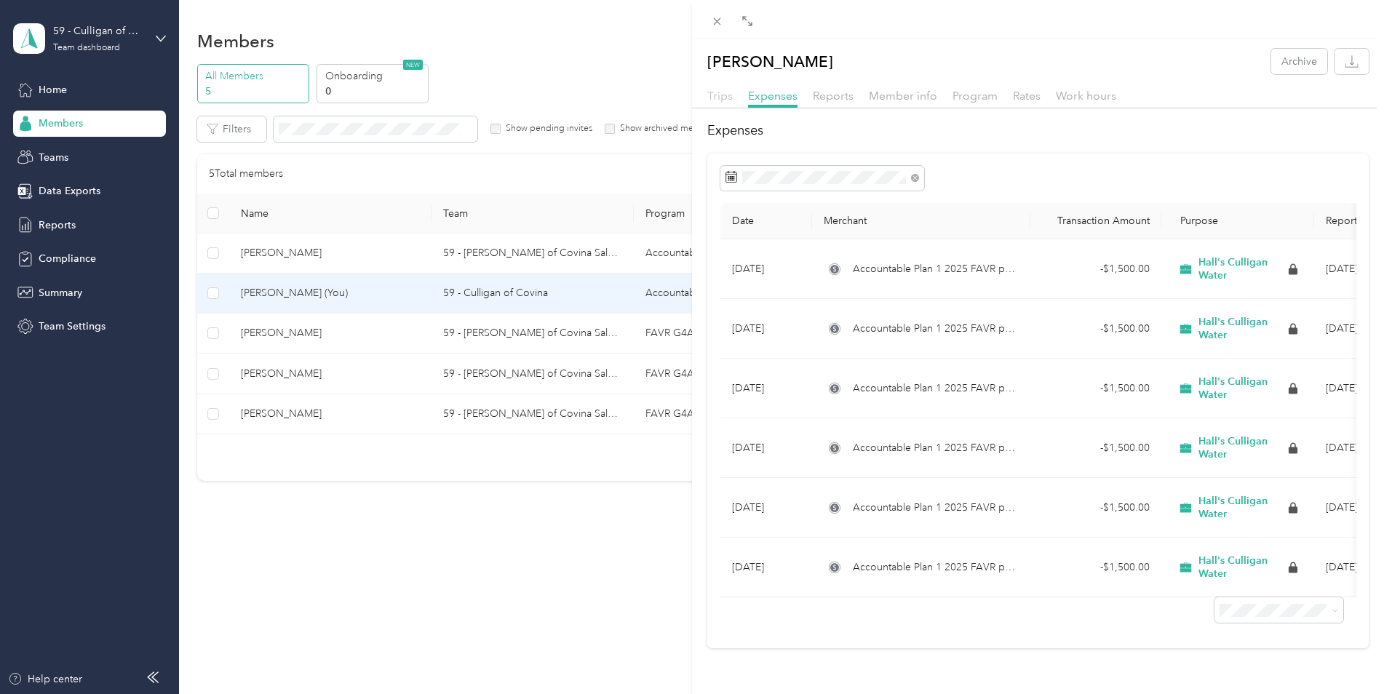
click at [728, 101] on span "Trips" at bounding box center [719, 96] width 25 height 14
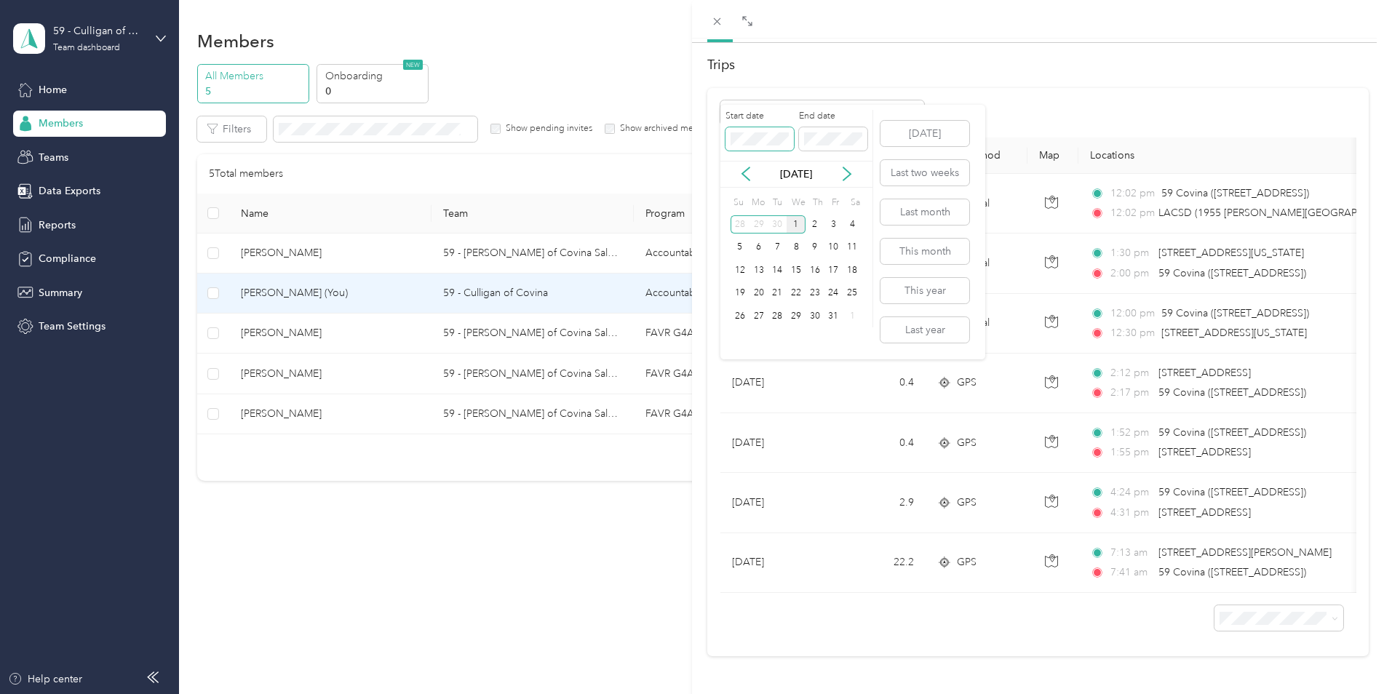
click at [781, 146] on span at bounding box center [759, 138] width 68 height 23
click at [840, 171] on icon at bounding box center [847, 174] width 15 height 15
click at [746, 173] on icon at bounding box center [746, 174] width 15 height 15
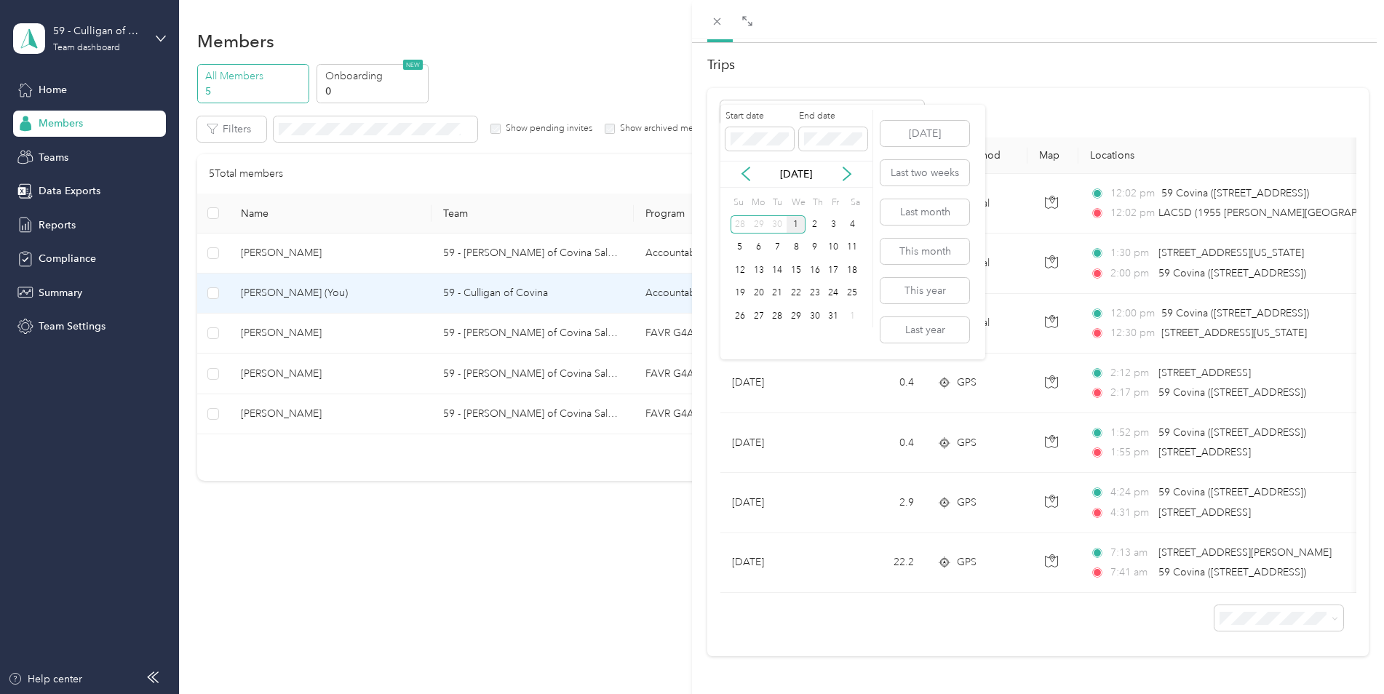
click at [803, 228] on div "1" at bounding box center [796, 224] width 19 height 18
click at [746, 183] on div "[DATE]" at bounding box center [796, 174] width 152 height 27
click at [746, 172] on icon at bounding box center [746, 174] width 15 height 15
click at [762, 228] on div "1" at bounding box center [758, 224] width 19 height 18
click at [759, 223] on div "1" at bounding box center [758, 224] width 19 height 18
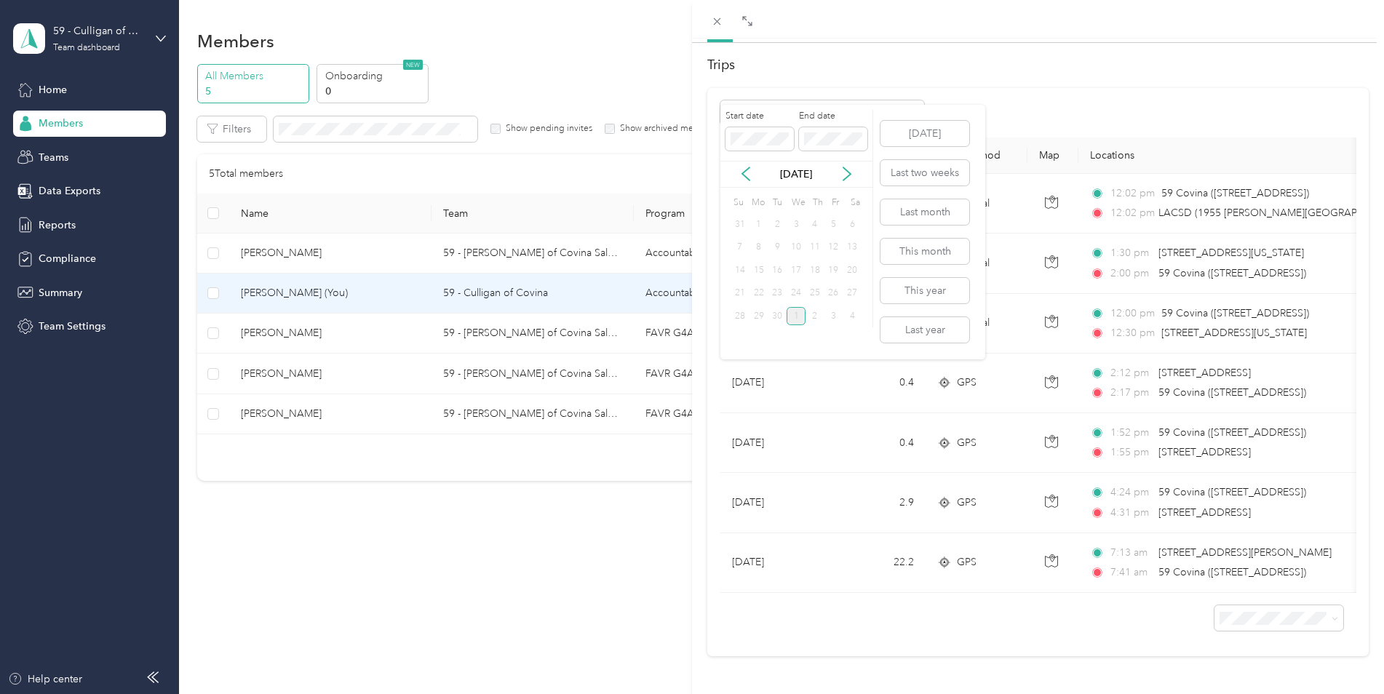
click at [809, 300] on div "25" at bounding box center [814, 293] width 19 height 18
click at [736, 169] on div "[DATE]" at bounding box center [796, 174] width 152 height 15
click at [746, 167] on icon at bounding box center [746, 174] width 15 height 15
click at [710, 693] on div "Drag to resize Click to close [PERSON_NAME] Archive Trips Expenses Reports Memb…" at bounding box center [688, 694] width 1377 height 0
click at [863, 151] on div "Start date End date" at bounding box center [796, 135] width 152 height 51
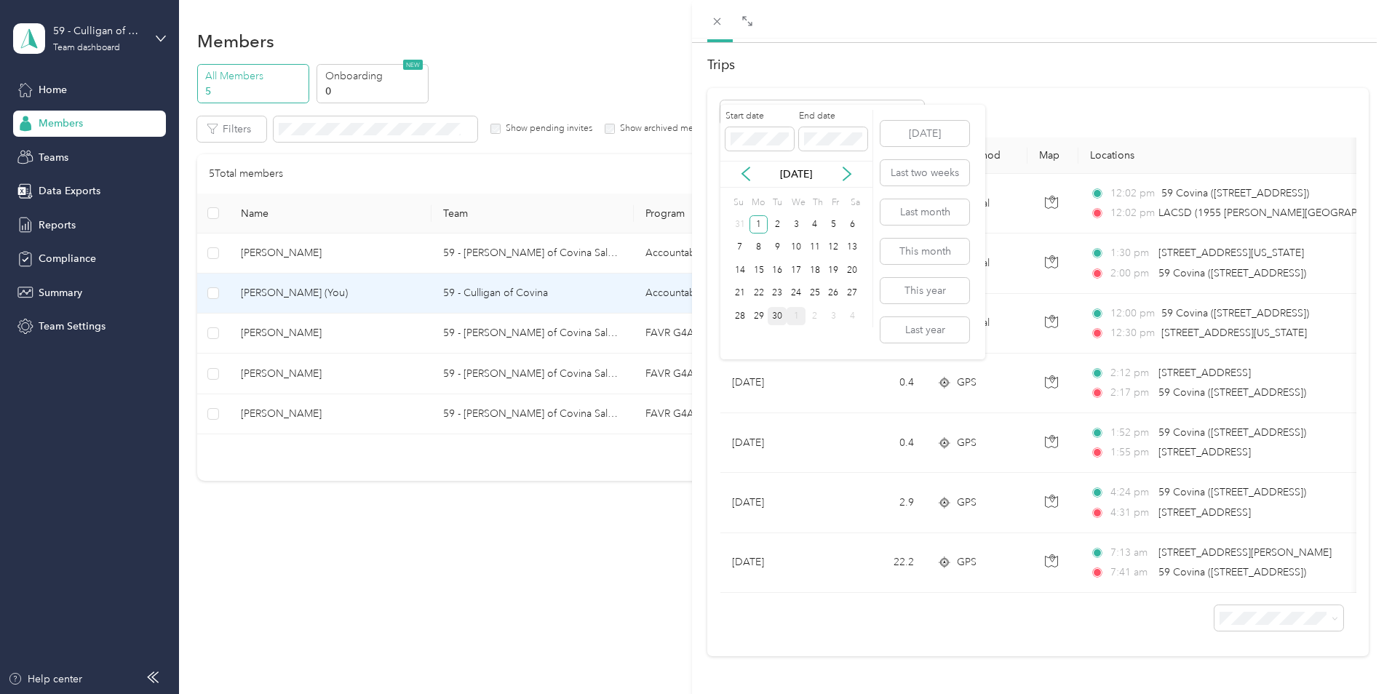
click at [781, 320] on div "30" at bounding box center [777, 316] width 19 height 18
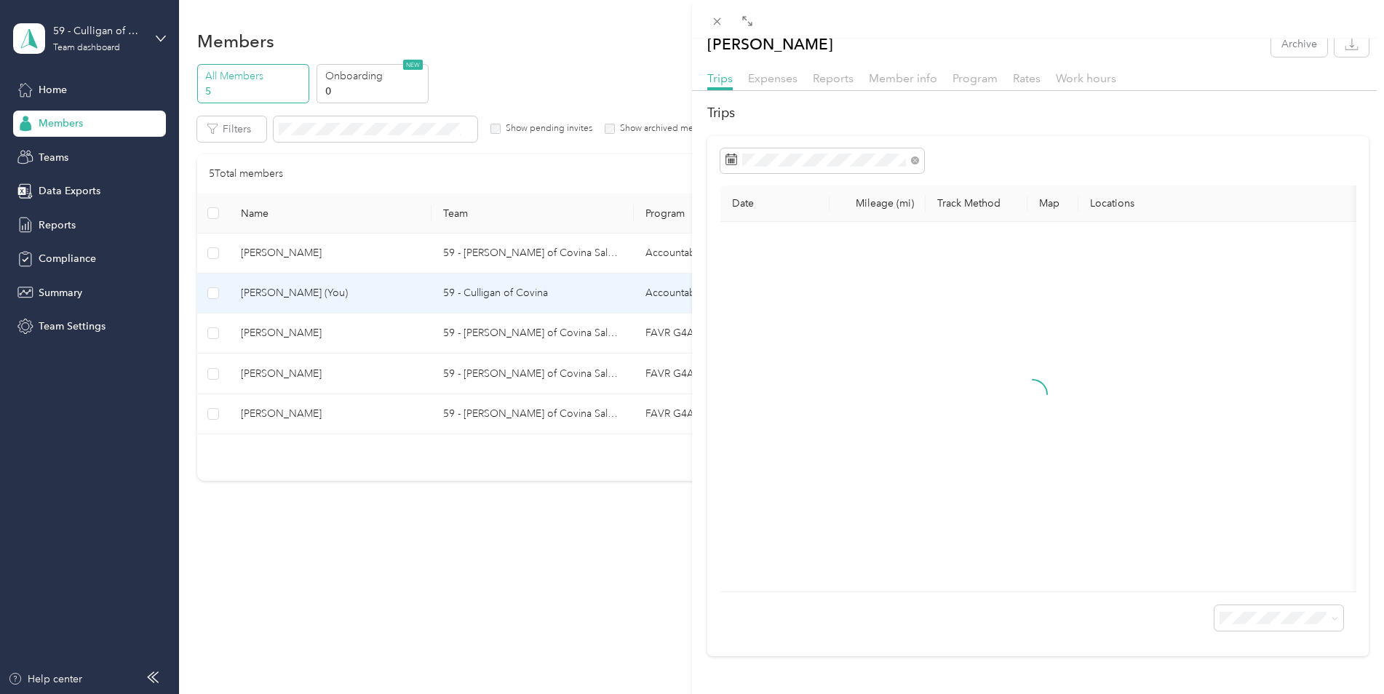
scroll to position [39, 0]
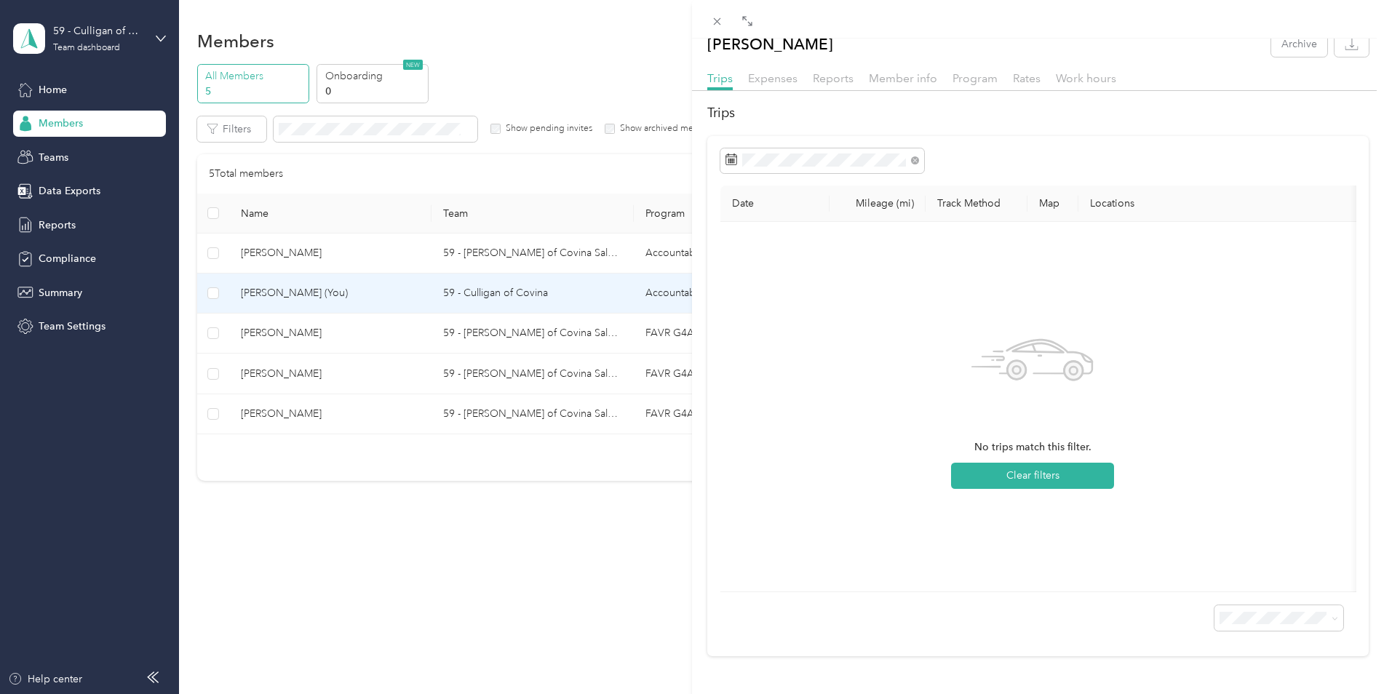
click at [888, 186] on th "Mileage (mi)" at bounding box center [877, 204] width 96 height 36
click at [950, 186] on th "Track Method" at bounding box center [976, 204] width 102 height 36
click at [1053, 186] on th "Map" at bounding box center [1052, 204] width 51 height 36
click at [791, 71] on span "Expenses" at bounding box center [772, 78] width 49 height 14
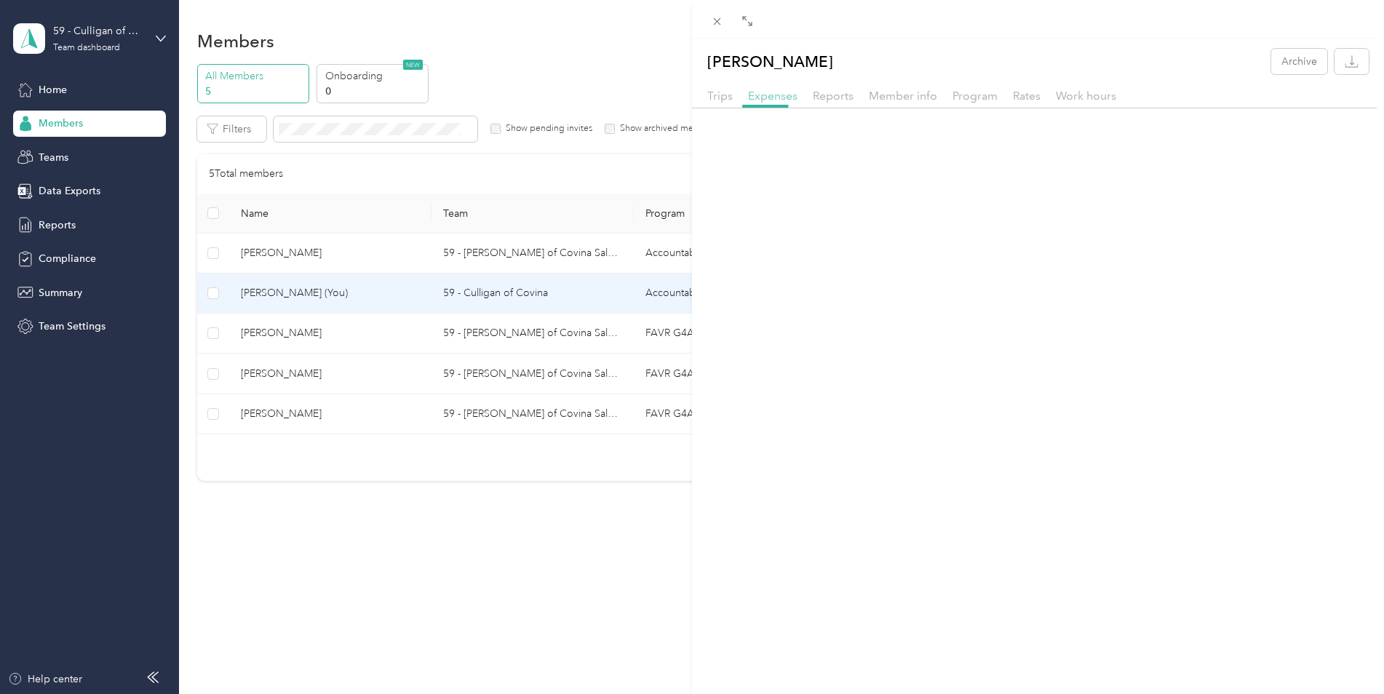
scroll to position [14, 0]
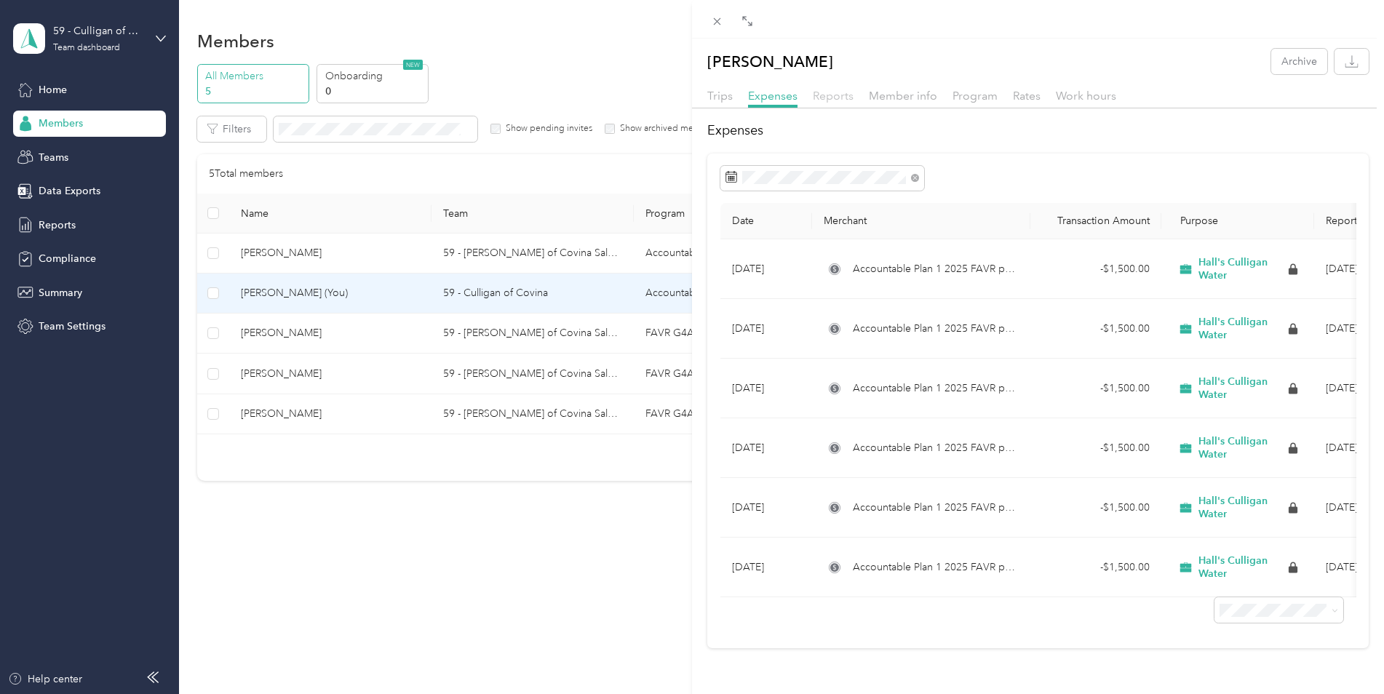
click at [838, 89] on span "Reports" at bounding box center [833, 96] width 41 height 14
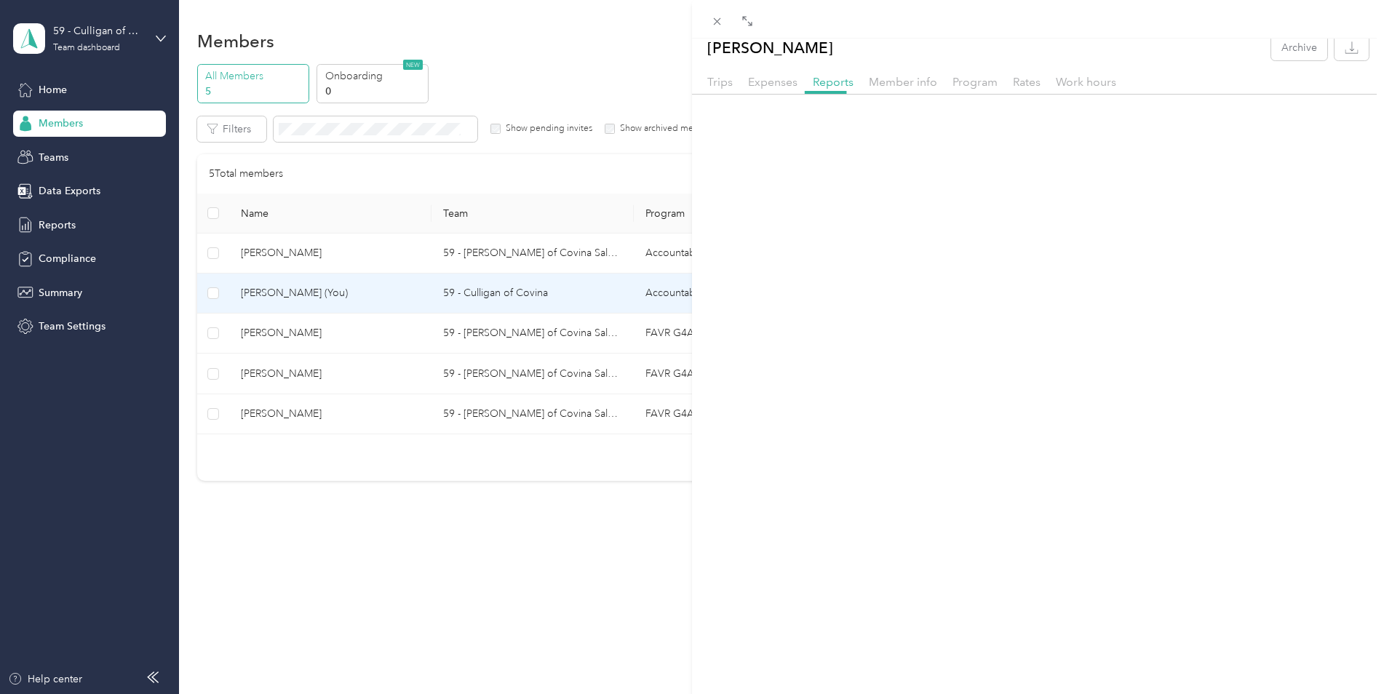
scroll to position [39, 0]
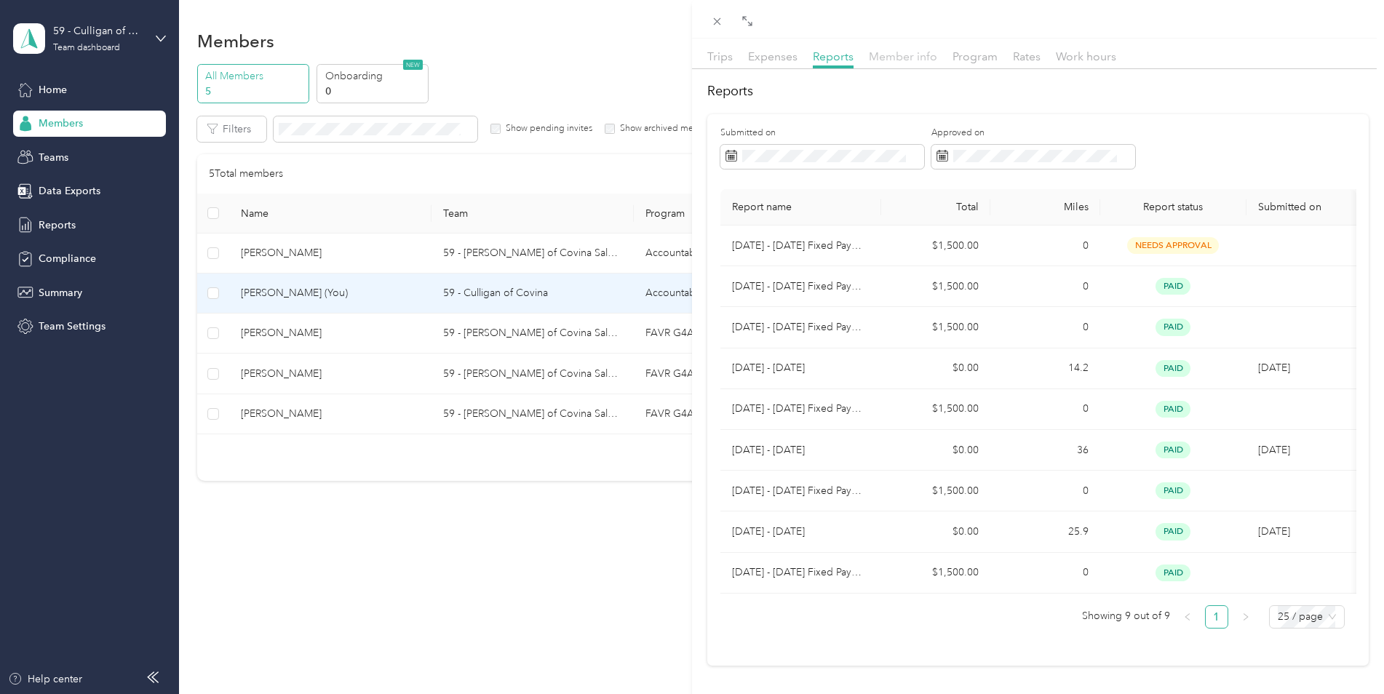
click at [916, 58] on span "Member info" at bounding box center [903, 56] width 68 height 14
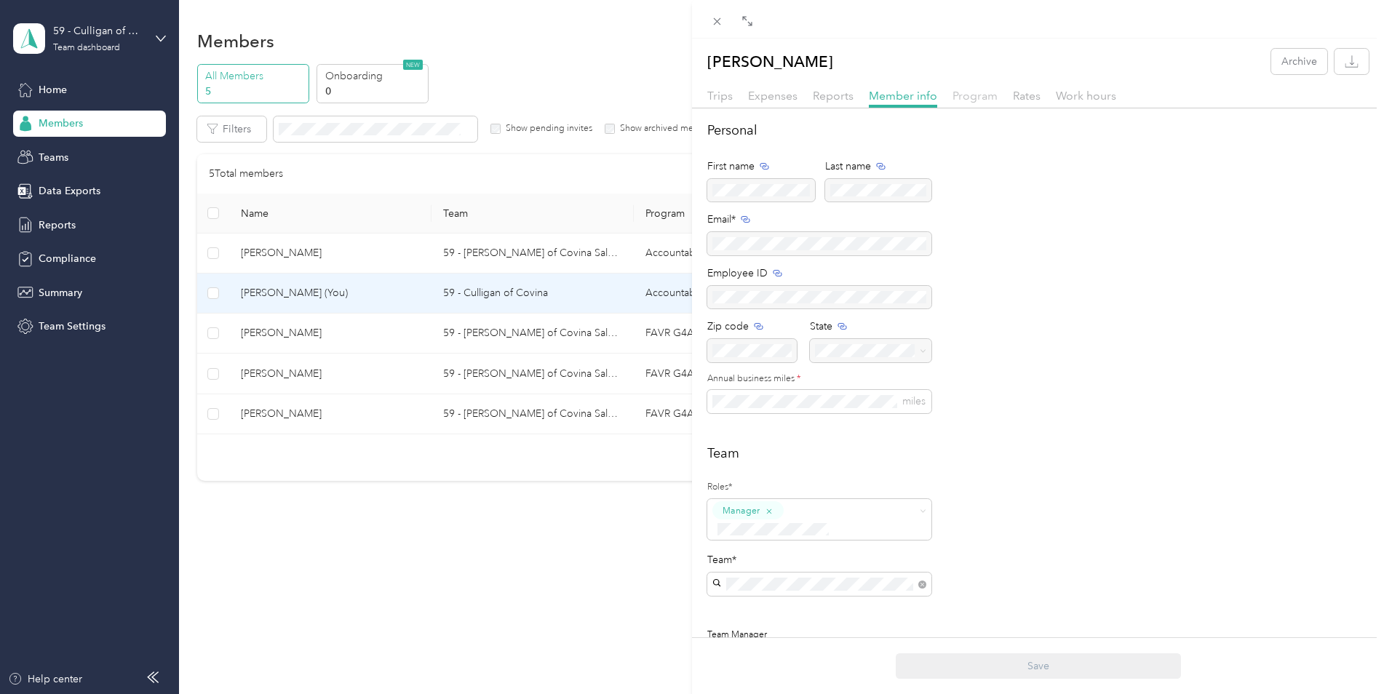
click at [988, 97] on span "Program" at bounding box center [974, 96] width 45 height 14
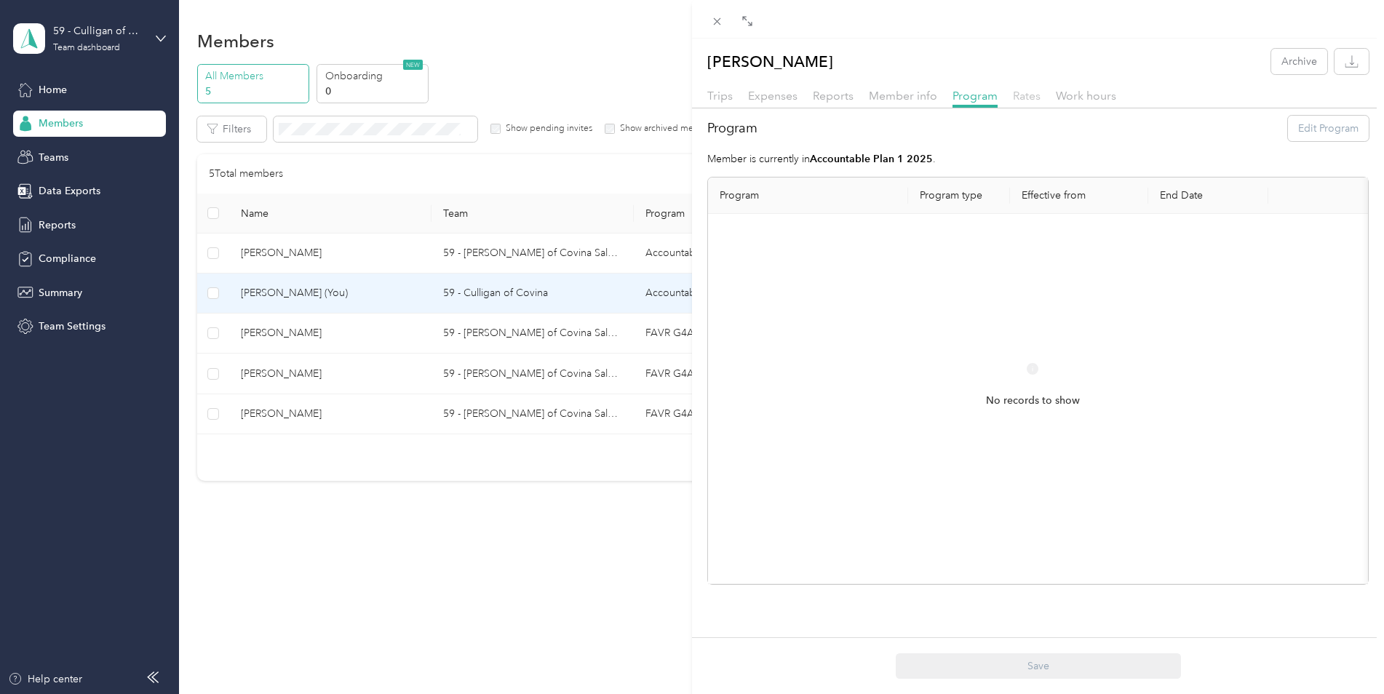
click at [1024, 95] on span "Rates" at bounding box center [1027, 96] width 28 height 14
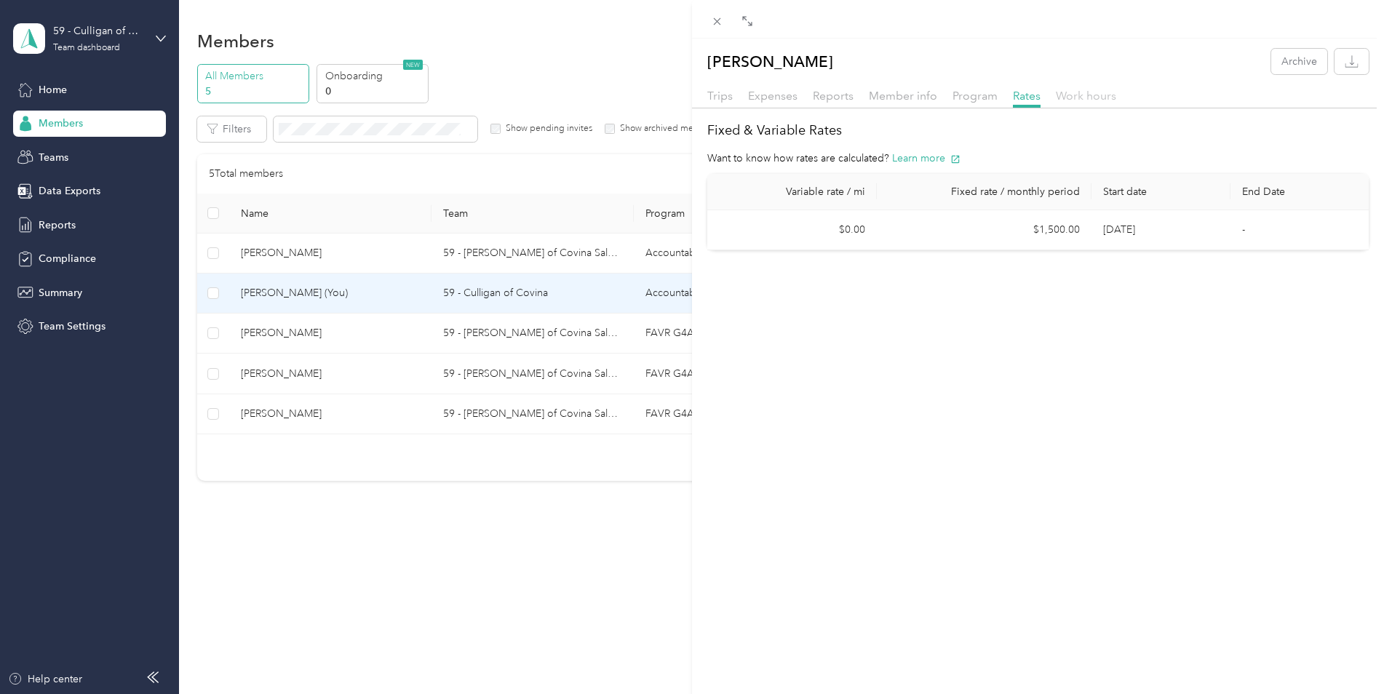
click at [1068, 92] on span "Work hours" at bounding box center [1086, 96] width 60 height 14
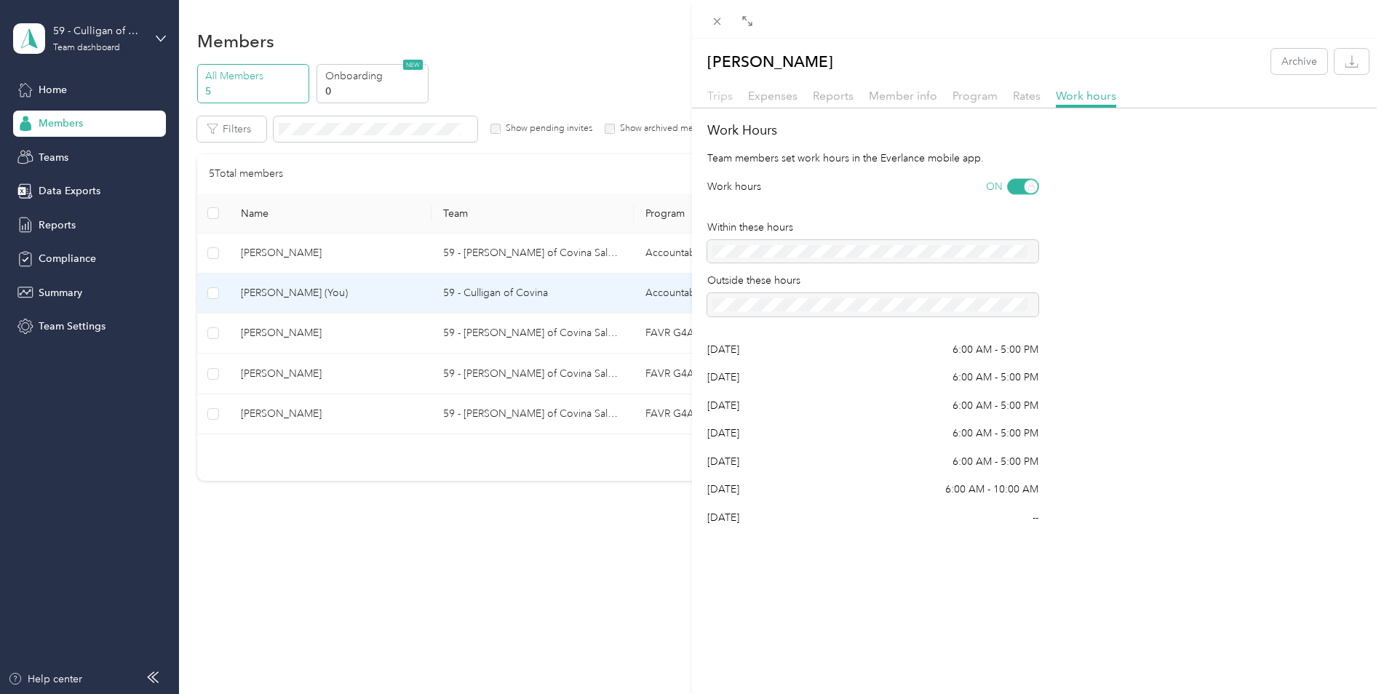
click at [723, 100] on span "Trips" at bounding box center [719, 96] width 25 height 14
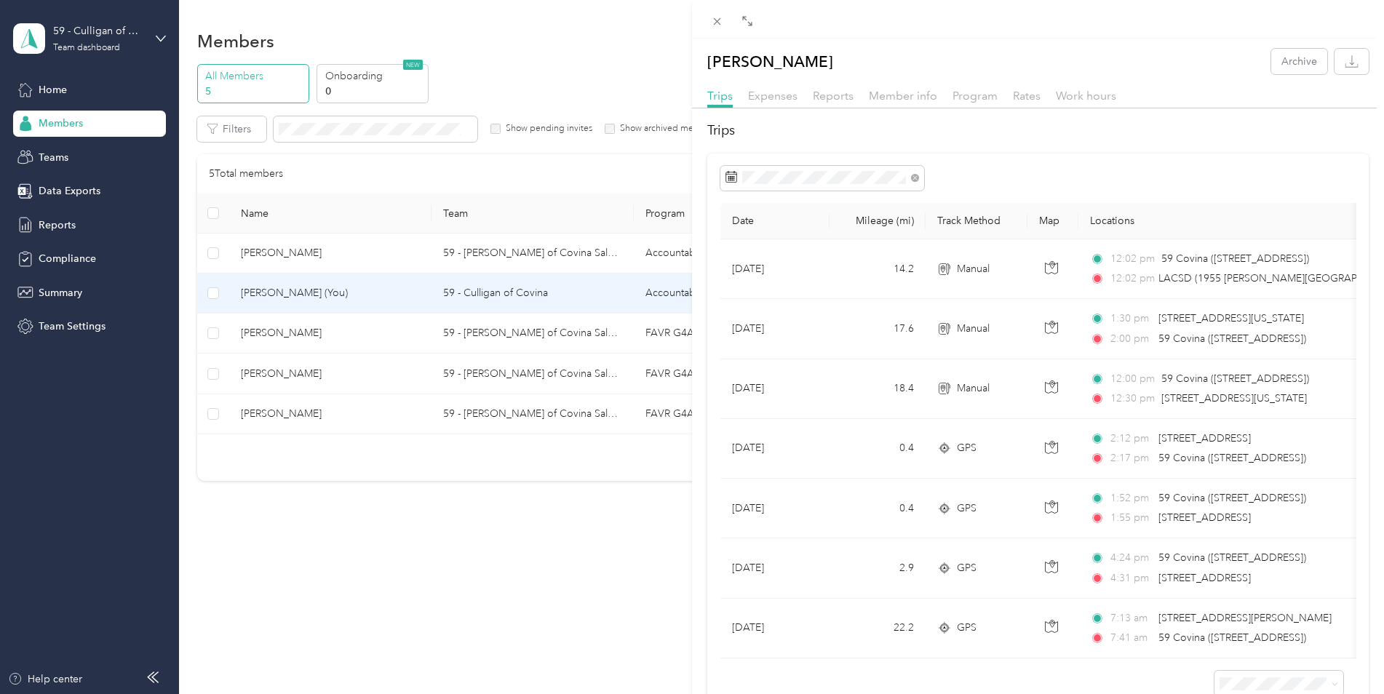
click at [44, 79] on div "[PERSON_NAME] Archive Trips Expenses Reports Member info Program Rates Work hou…" at bounding box center [692, 347] width 1384 height 694
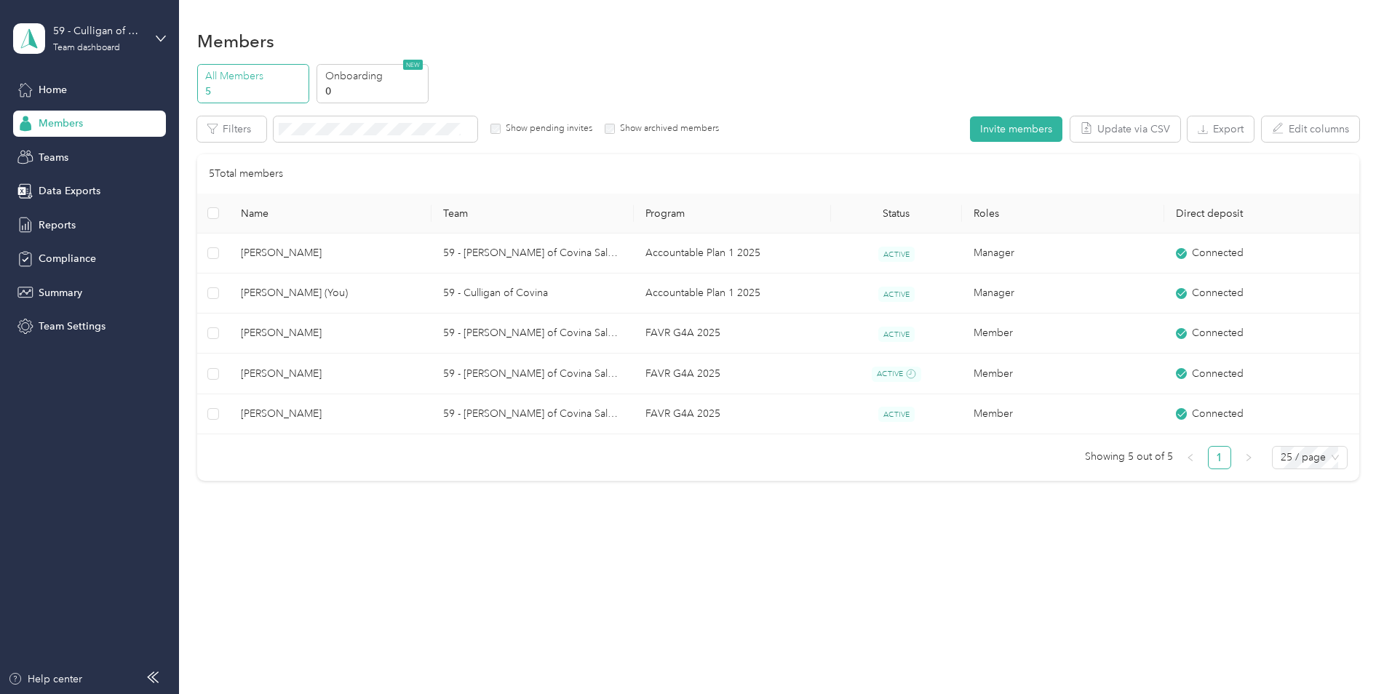
click at [42, 83] on div at bounding box center [692, 347] width 1384 height 694
click at [42, 85] on span "Home" at bounding box center [53, 89] width 28 height 15
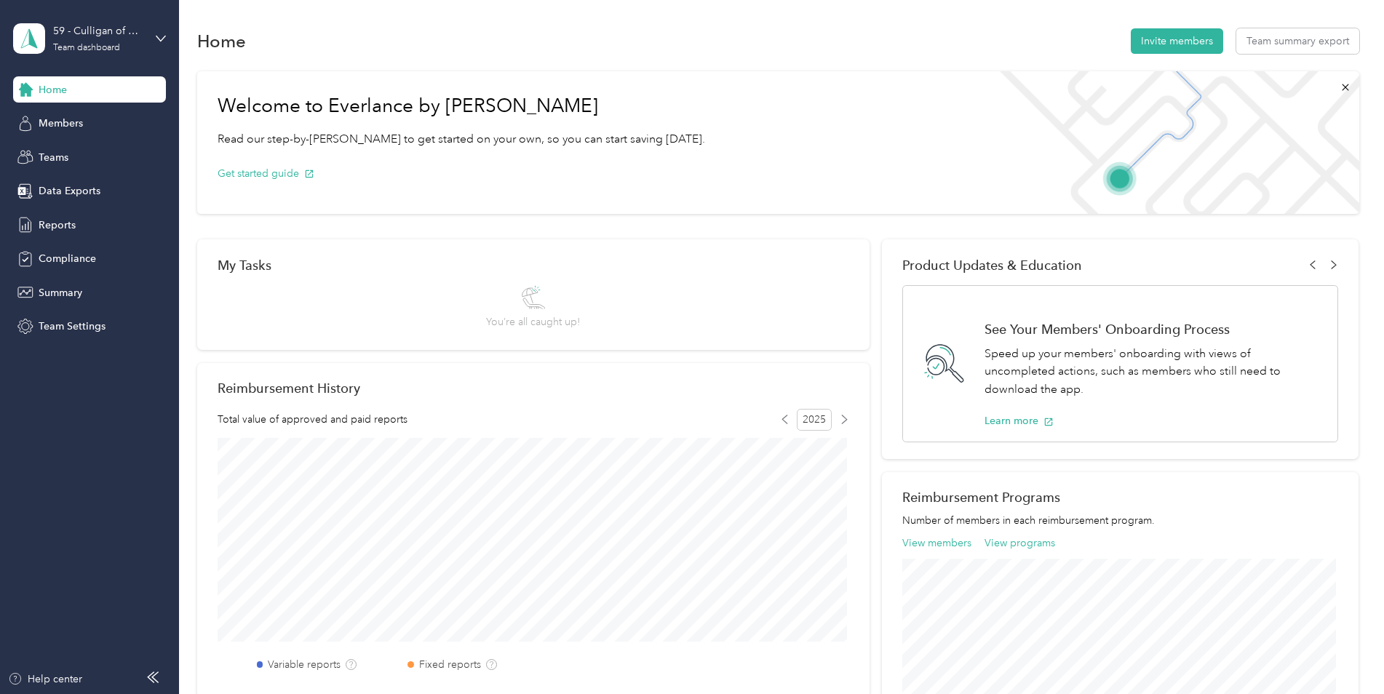
click at [568, 327] on span "You’re all caught up!" at bounding box center [533, 321] width 94 height 15
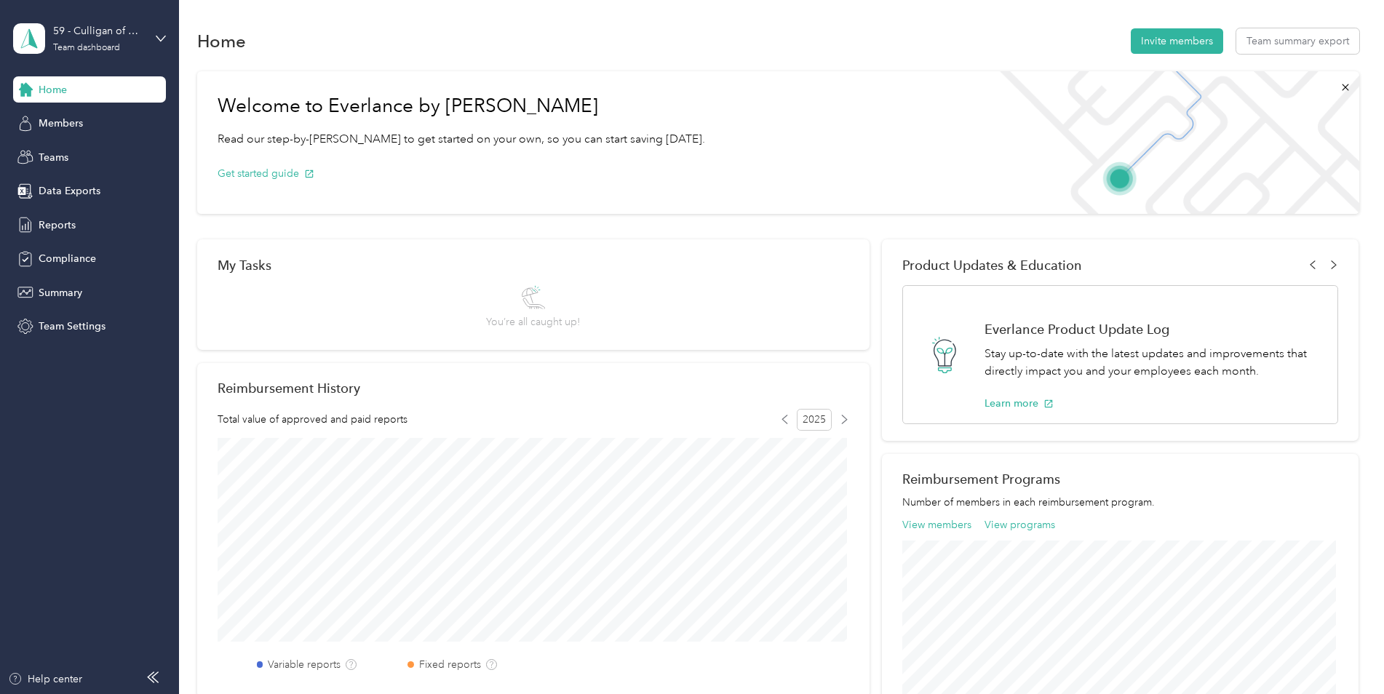
click at [910, 156] on div "Welcome to Everlance by Motus Read our step-by-[PERSON_NAME] to get started on …" at bounding box center [778, 142] width 1162 height 143
click at [163, 42] on icon at bounding box center [161, 38] width 10 height 10
click at [94, 191] on div "Log out" at bounding box center [166, 185] width 286 height 25
